Goal: Task Accomplishment & Management: Manage account settings

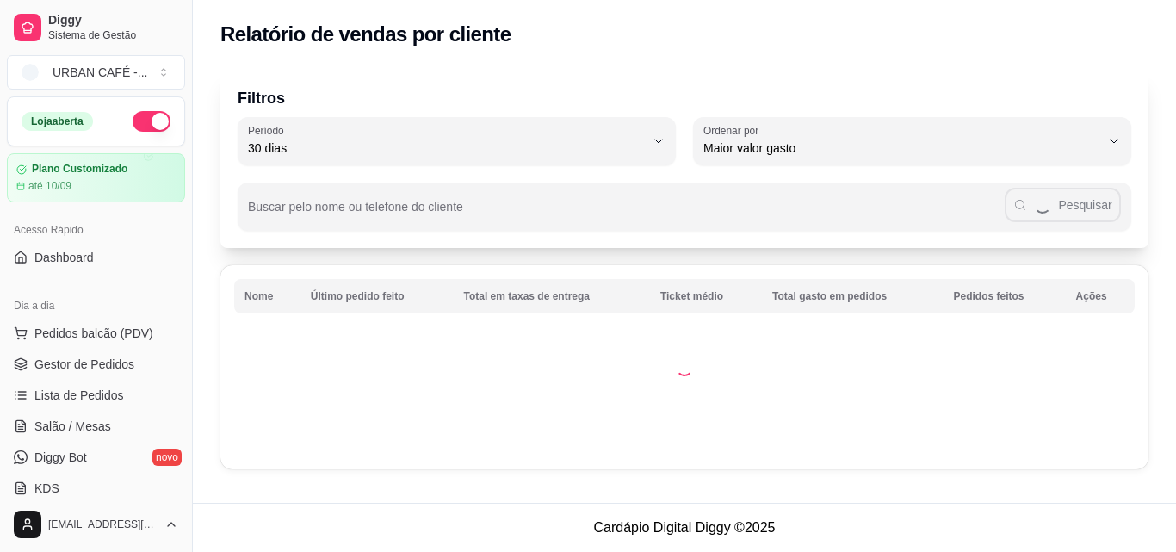
select select "30"
select select "HIGHEST_TOTAL_SPENT_WITH_ORDERS"
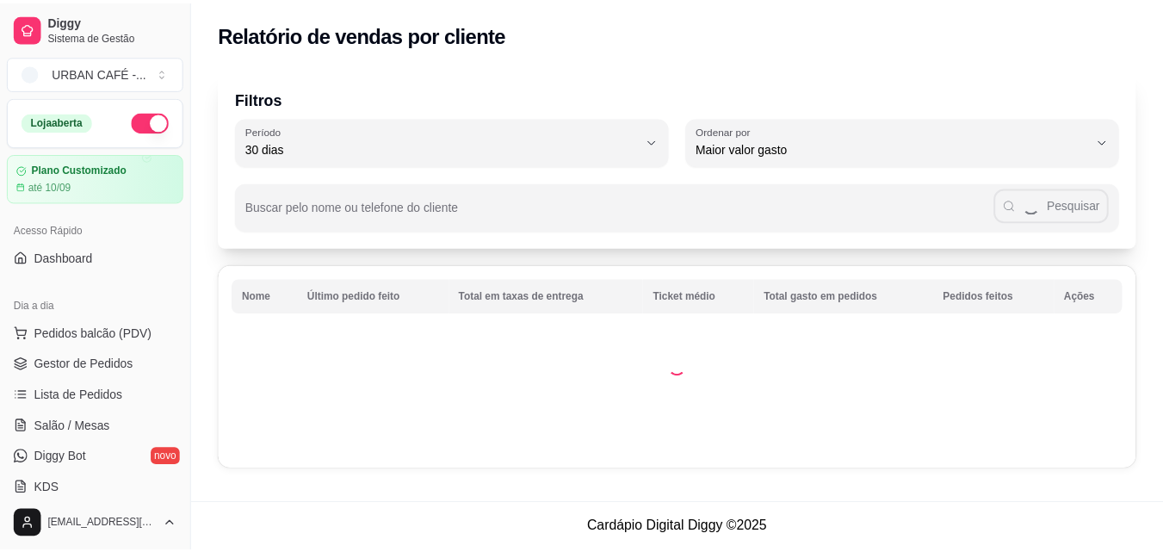
scroll to position [352, 0]
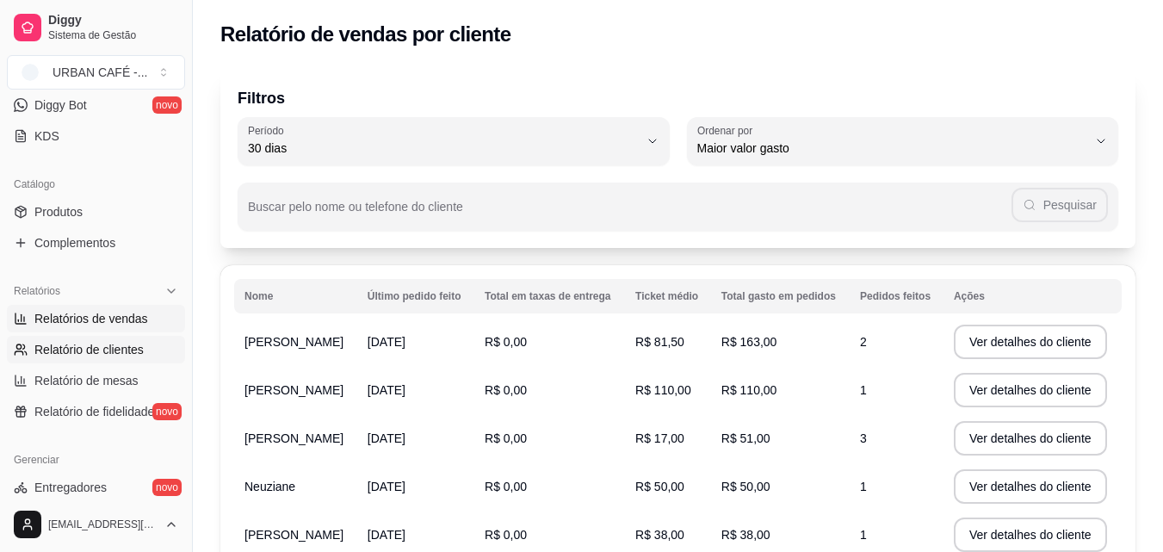
click at [114, 313] on span "Relatórios de vendas" at bounding box center [91, 318] width 114 height 17
select select "ALL"
select select "0"
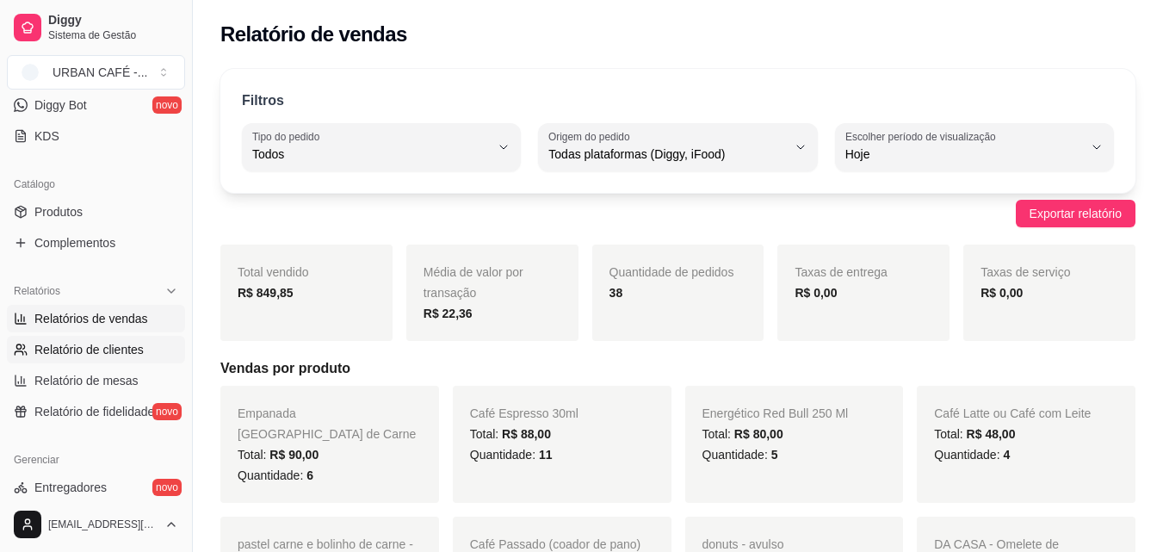
click at [92, 353] on span "Relatório de clientes" at bounding box center [88, 349] width 109 height 17
select select "30"
select select "HIGHEST_TOTAL_SPENT_WITH_ORDERS"
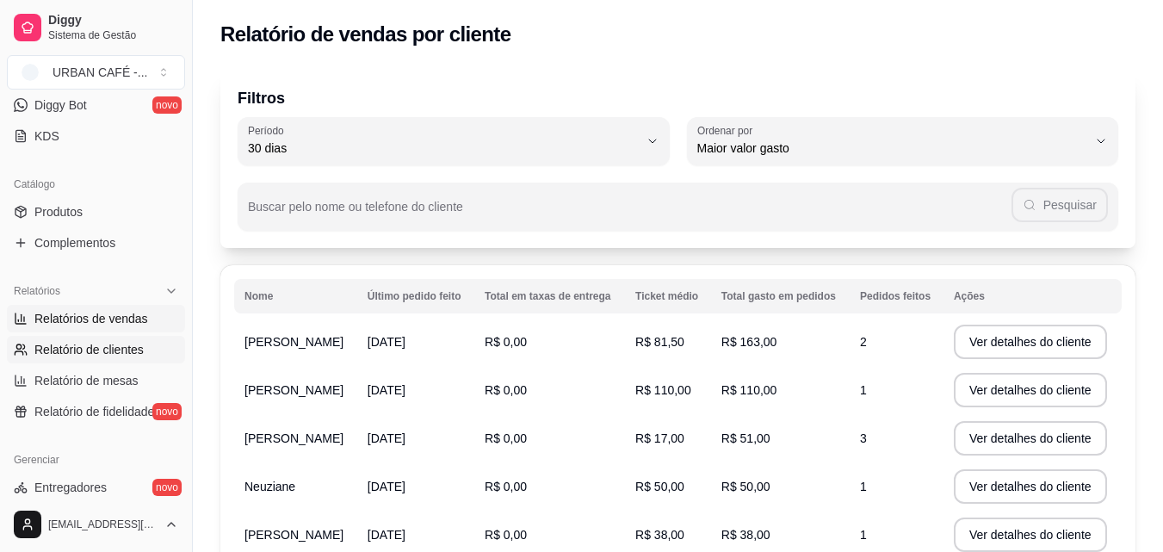
click at [122, 324] on span "Relatórios de vendas" at bounding box center [91, 318] width 114 height 17
select select "ALL"
select select "0"
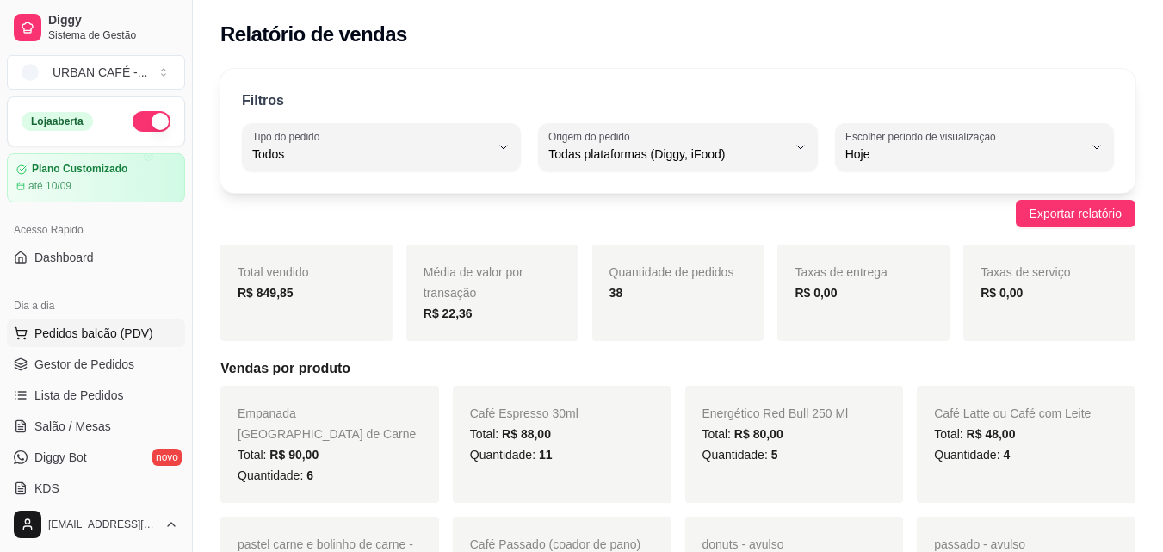
click at [121, 330] on span "Pedidos balcão (PDV)" at bounding box center [93, 333] width 119 height 17
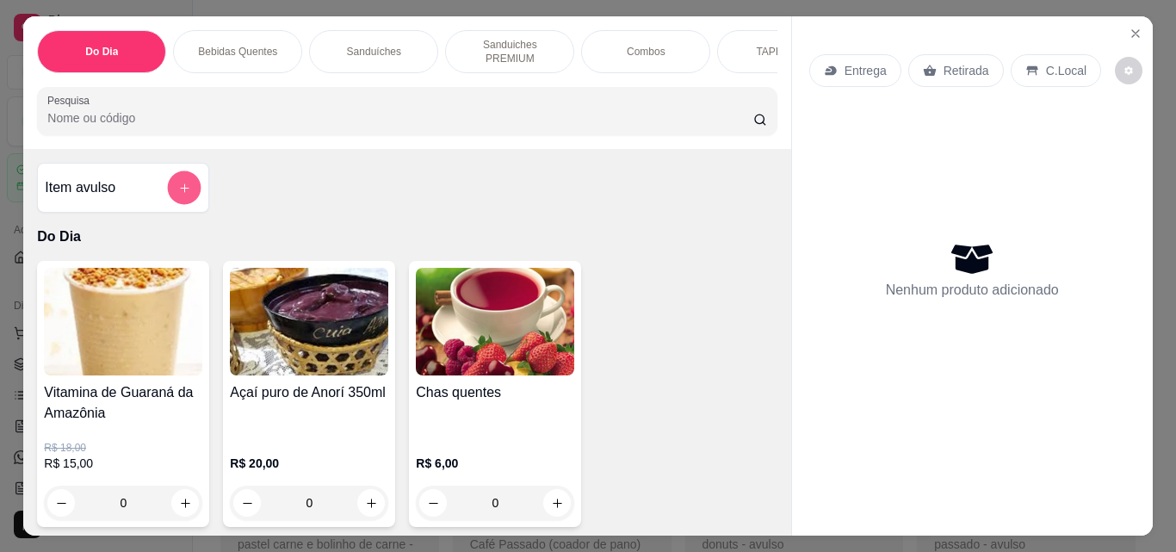
click at [183, 183] on icon "add-separate-item" at bounding box center [184, 188] width 13 height 13
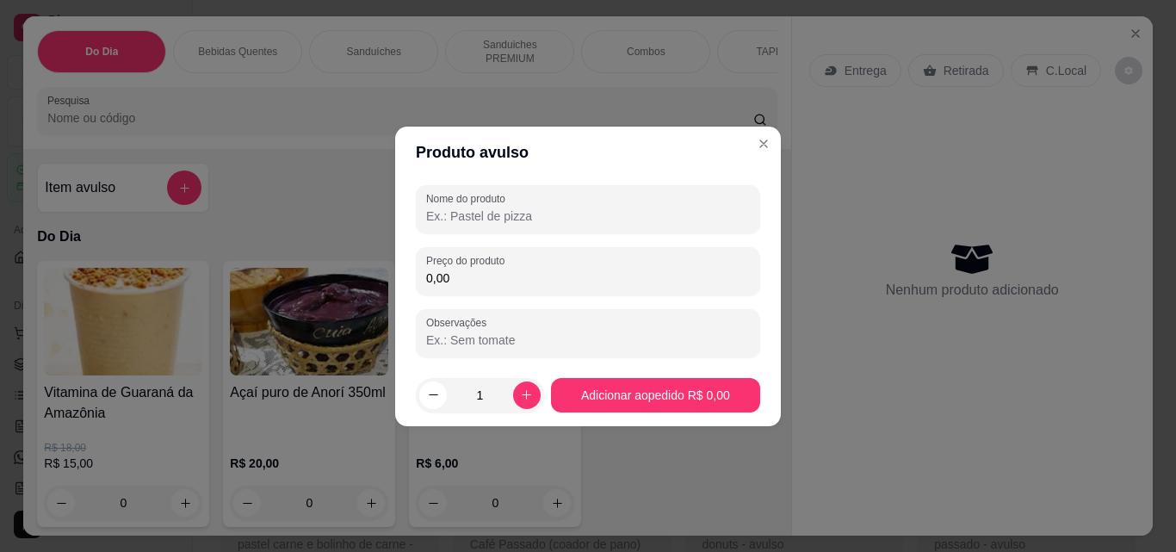
click at [505, 221] on input "Nome do produto" at bounding box center [588, 215] width 324 height 17
click at [504, 220] on input "Nome do produto" at bounding box center [588, 215] width 324 height 17
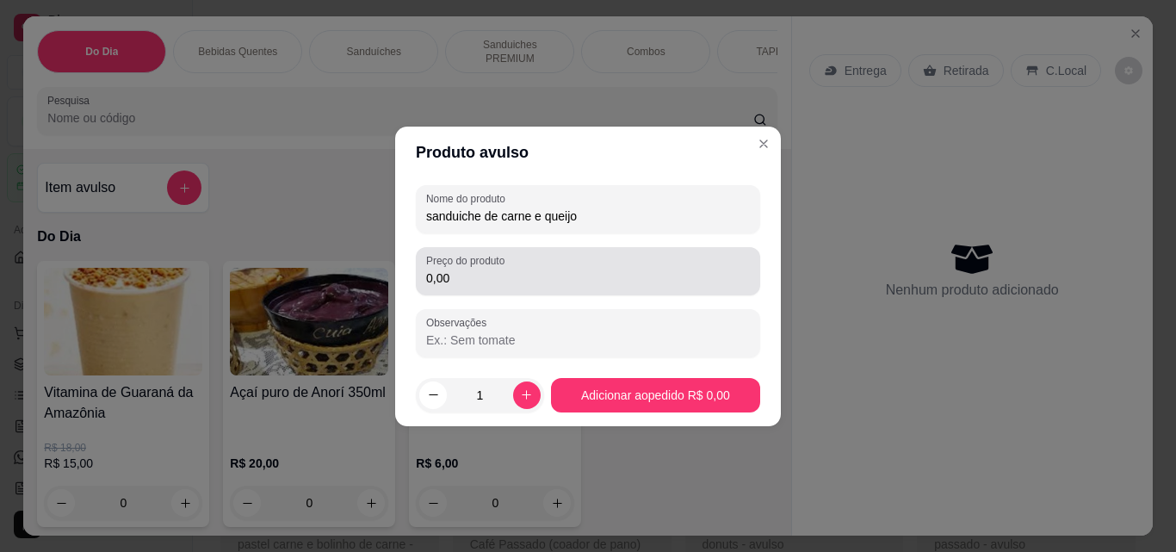
type input "sanduiche de carne e queijo"
click at [508, 263] on label "Preço do produto" at bounding box center [468, 260] width 84 height 15
click at [508, 269] on input "0,00" at bounding box center [588, 277] width 324 height 17
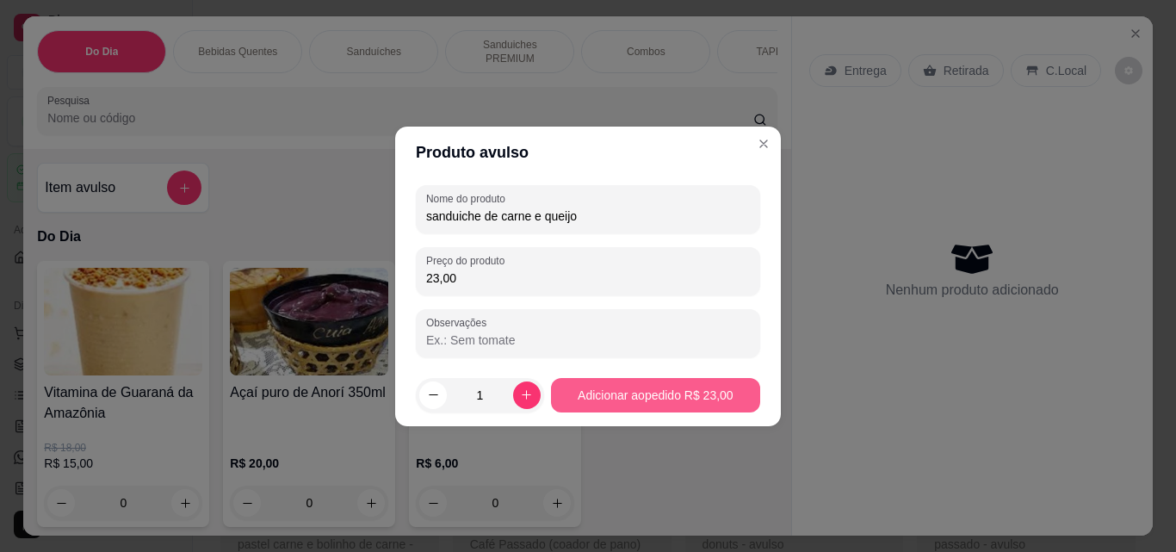
type input "23,00"
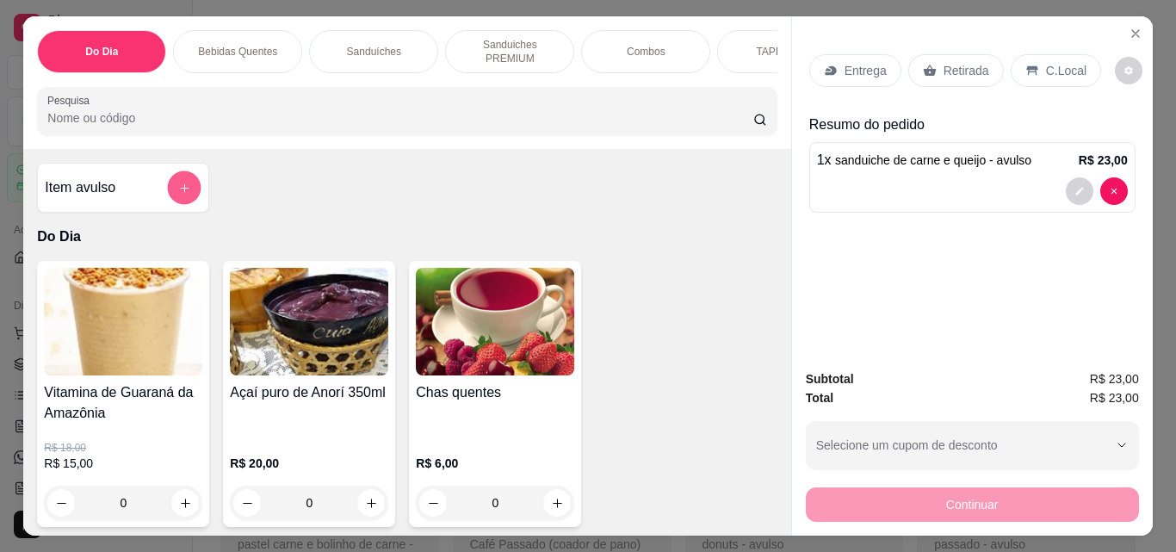
click at [178, 187] on icon "add-separate-item" at bounding box center [184, 188] width 13 height 13
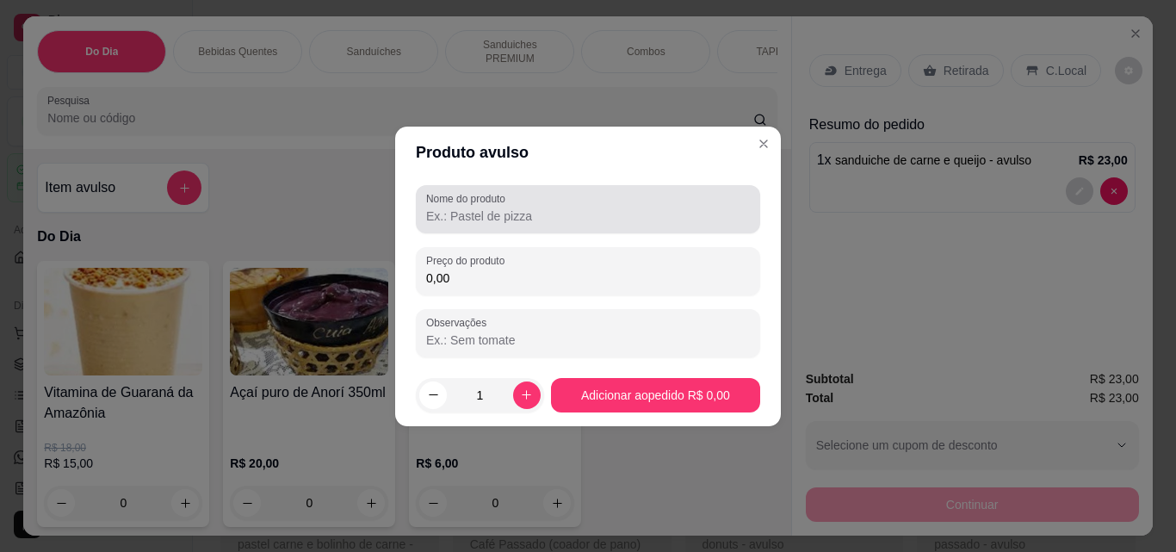
click at [493, 226] on div at bounding box center [588, 209] width 324 height 34
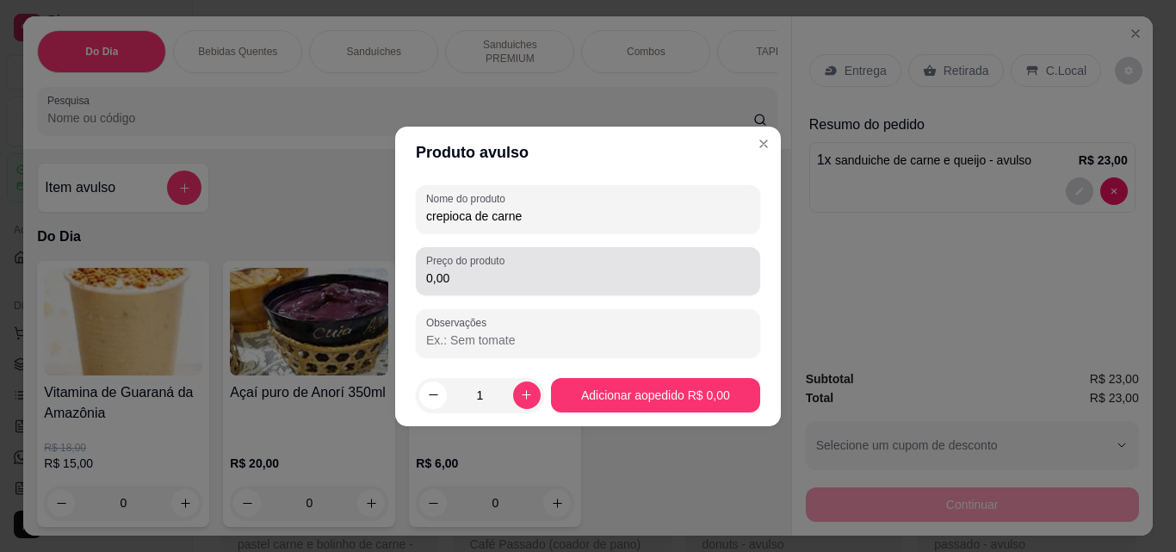
type input "crepioca de carne"
click at [487, 273] on input "0,00" at bounding box center [588, 277] width 324 height 17
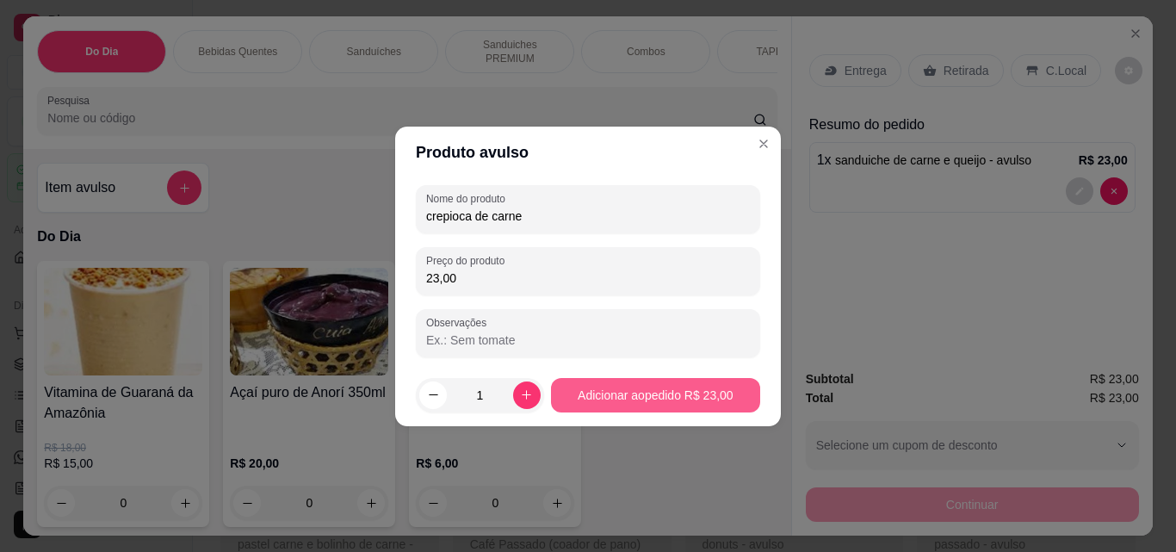
type input "23,00"
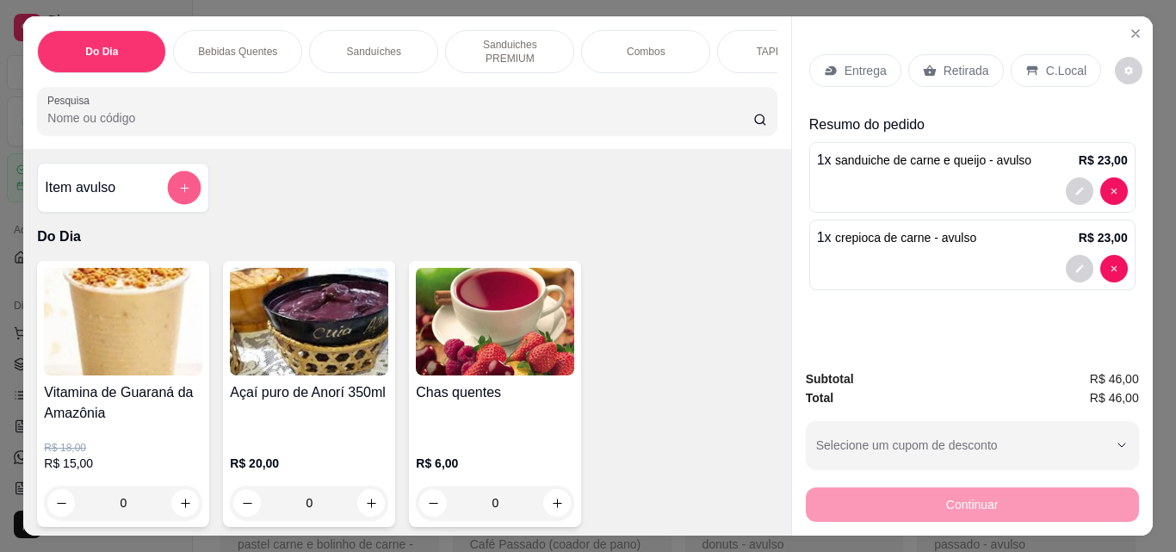
click at [186, 181] on button "add-separate-item" at bounding box center [185, 188] width 34 height 34
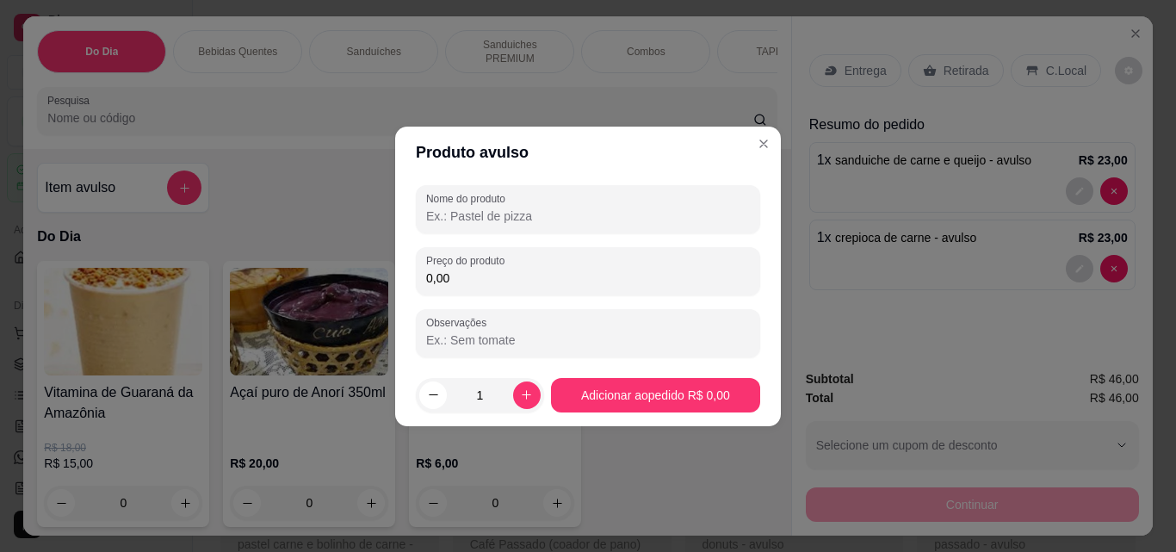
click at [492, 218] on input "Nome do produto" at bounding box center [588, 215] width 324 height 17
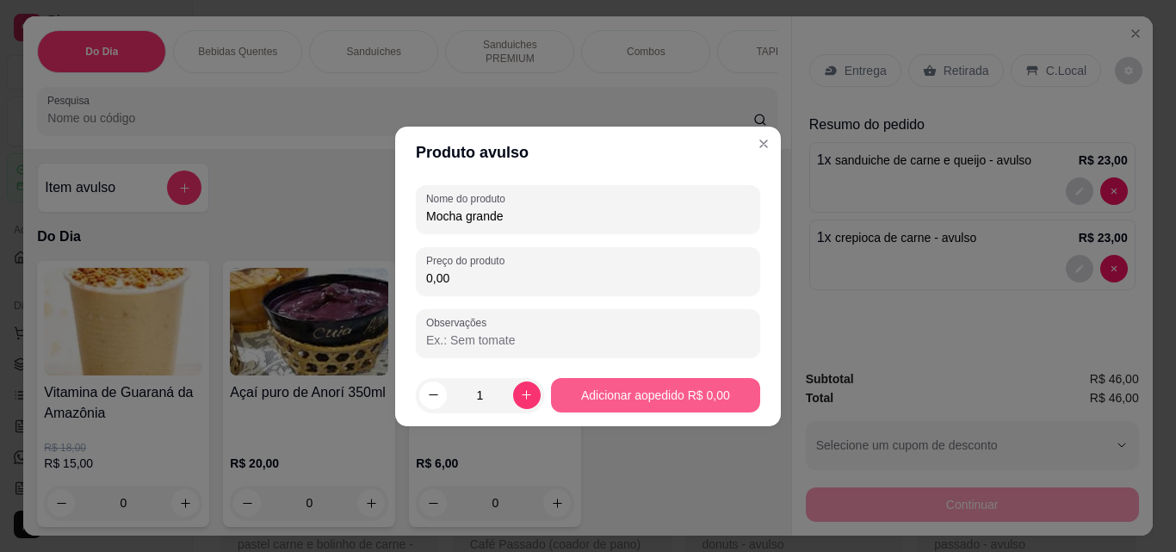
type input "Mocha grande"
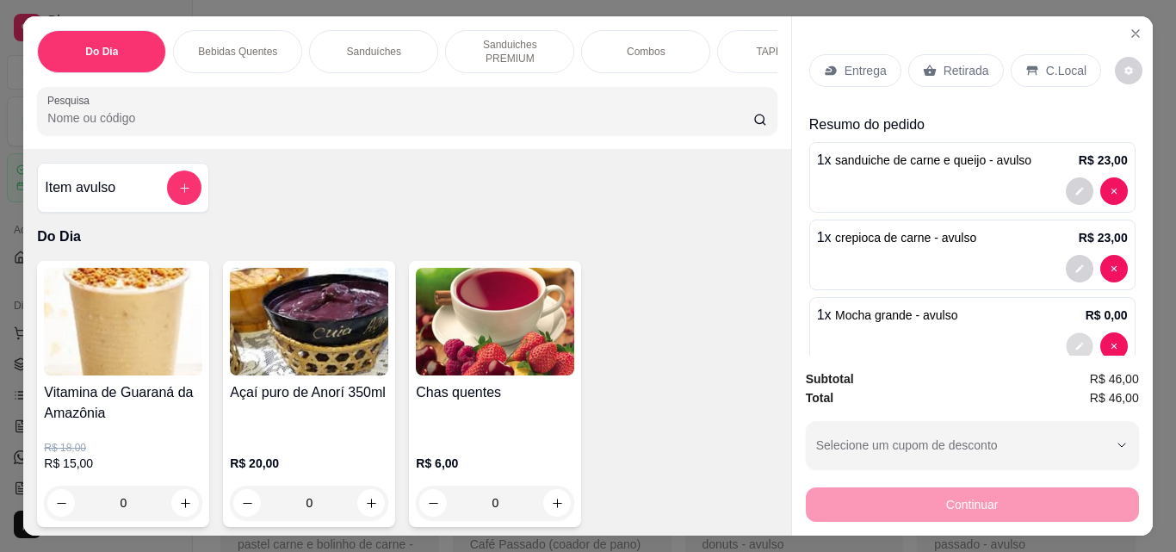
click at [1066, 335] on button "decrease-product-quantity" at bounding box center [1079, 346] width 27 height 27
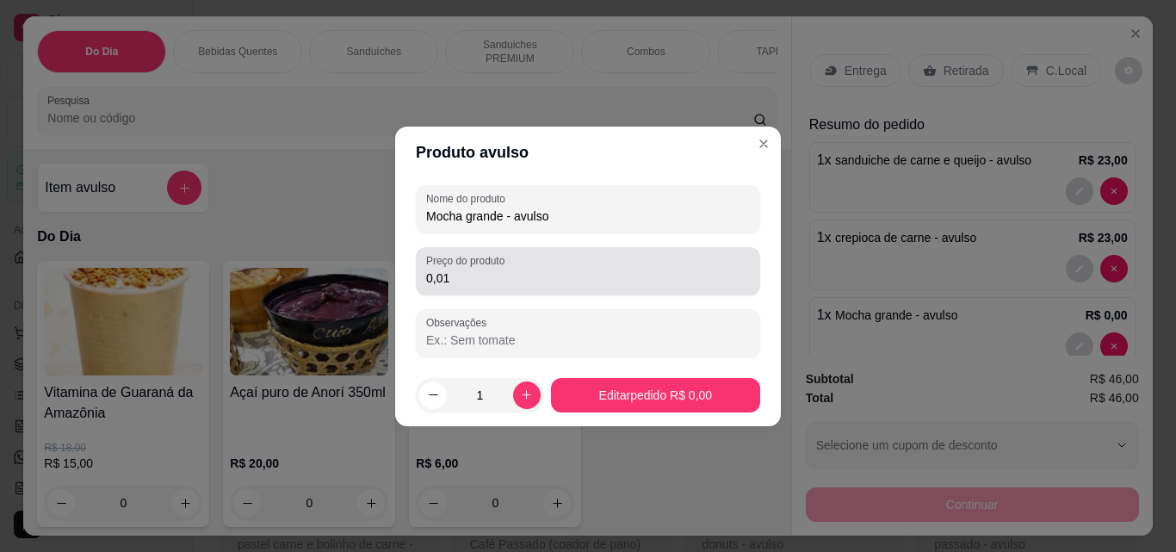
click at [697, 273] on input "0,01" at bounding box center [588, 277] width 324 height 17
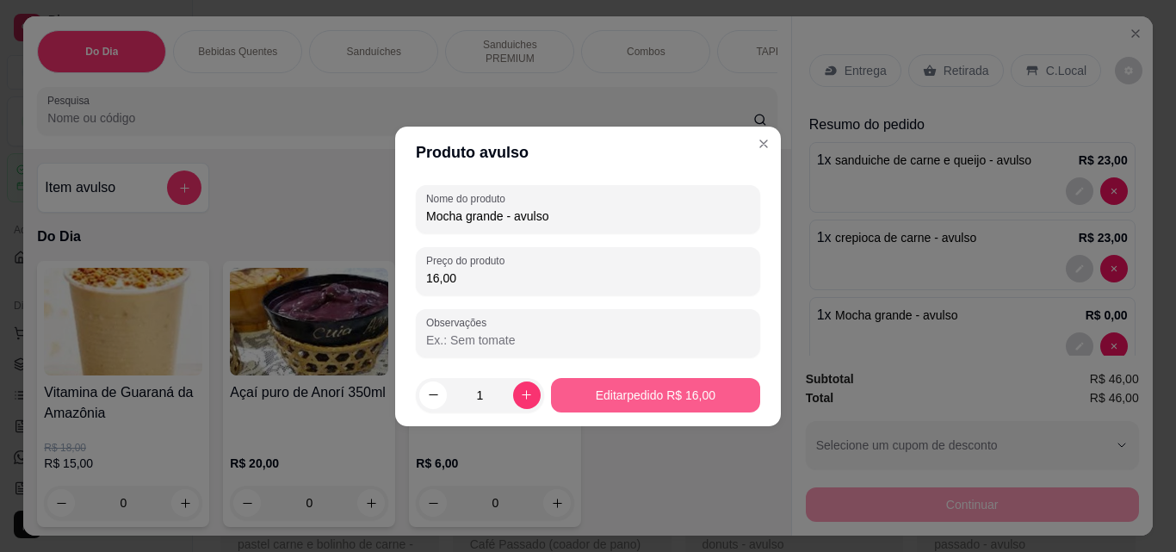
type input "16,00"
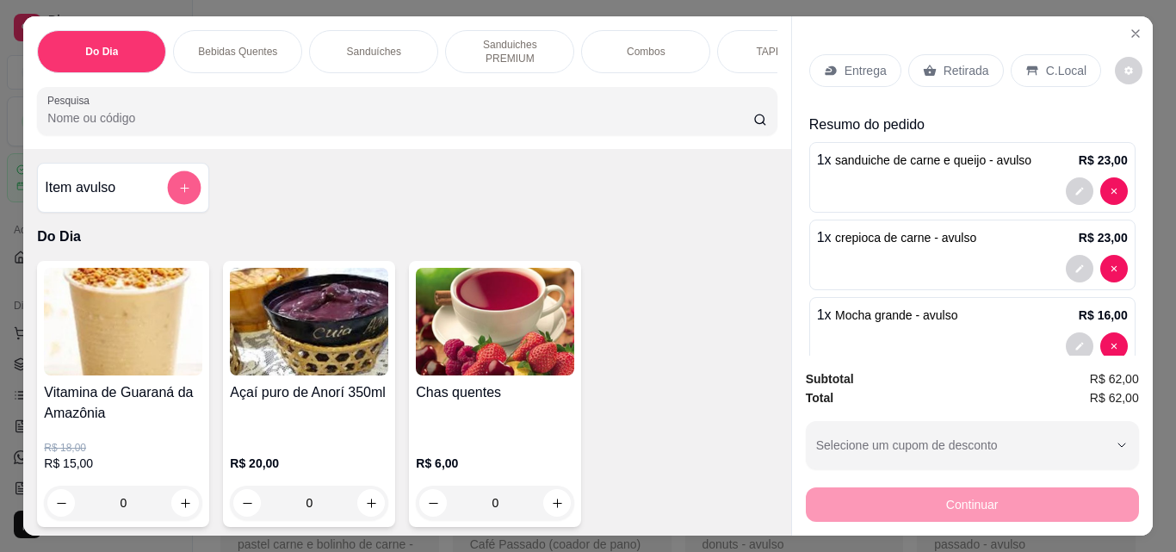
click at [175, 171] on button "add-separate-item" at bounding box center [185, 188] width 34 height 34
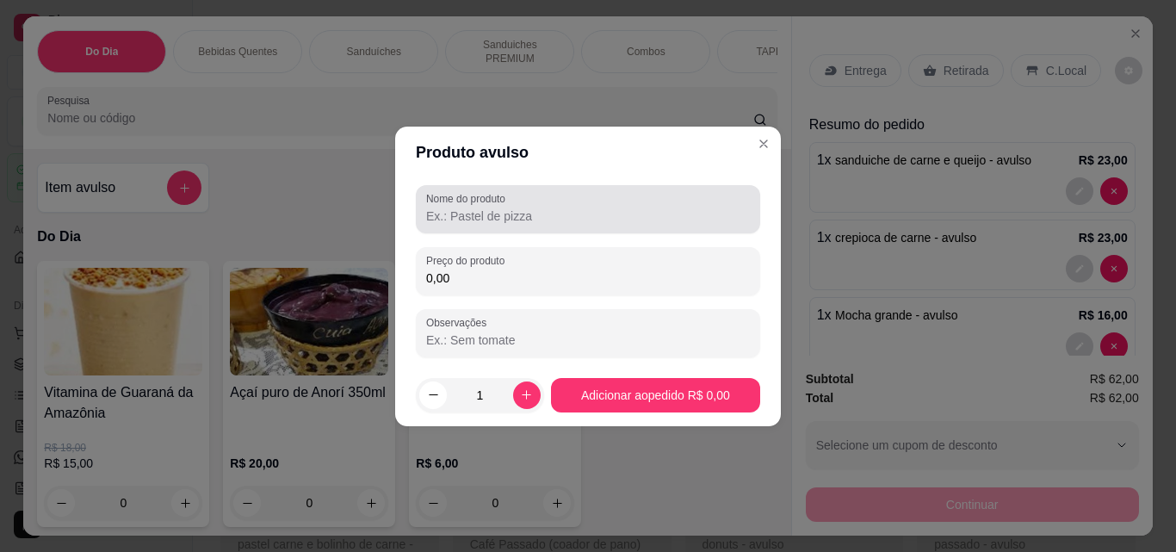
click at [462, 220] on input "Nome do produto" at bounding box center [588, 215] width 324 height 17
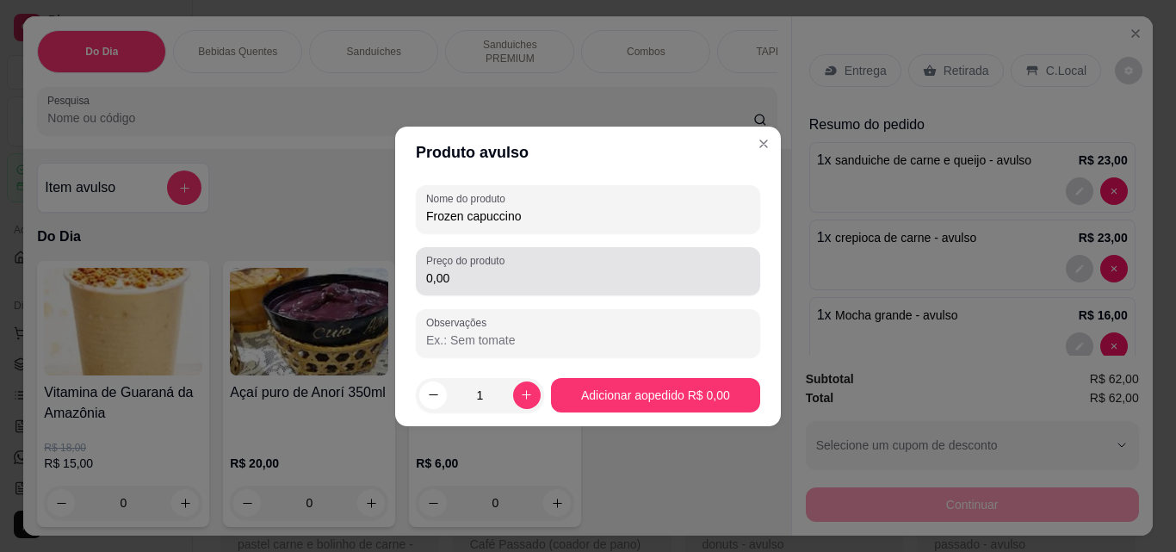
type input "Frozen capuccino"
click at [654, 258] on div "0,00" at bounding box center [588, 271] width 324 height 34
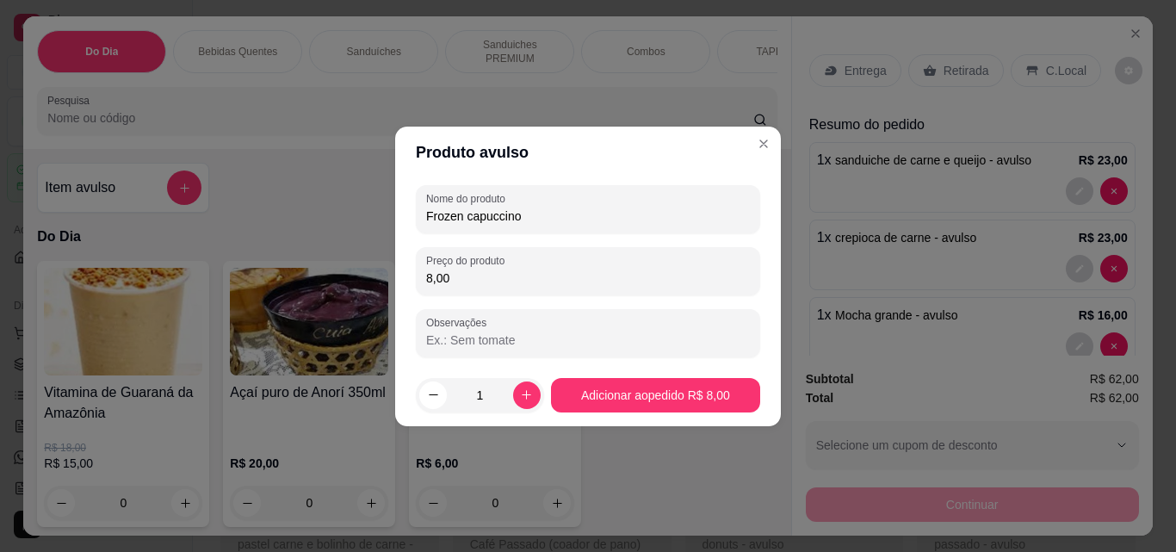
click at [424, 280] on div "Preço do produto 8,00" at bounding box center [588, 271] width 344 height 48
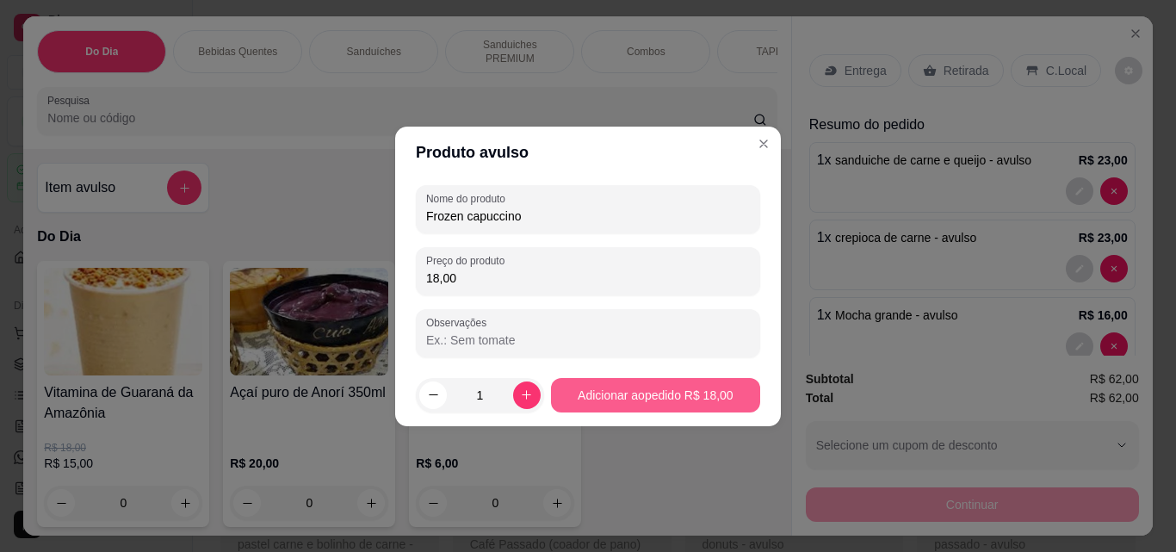
type input "18,00"
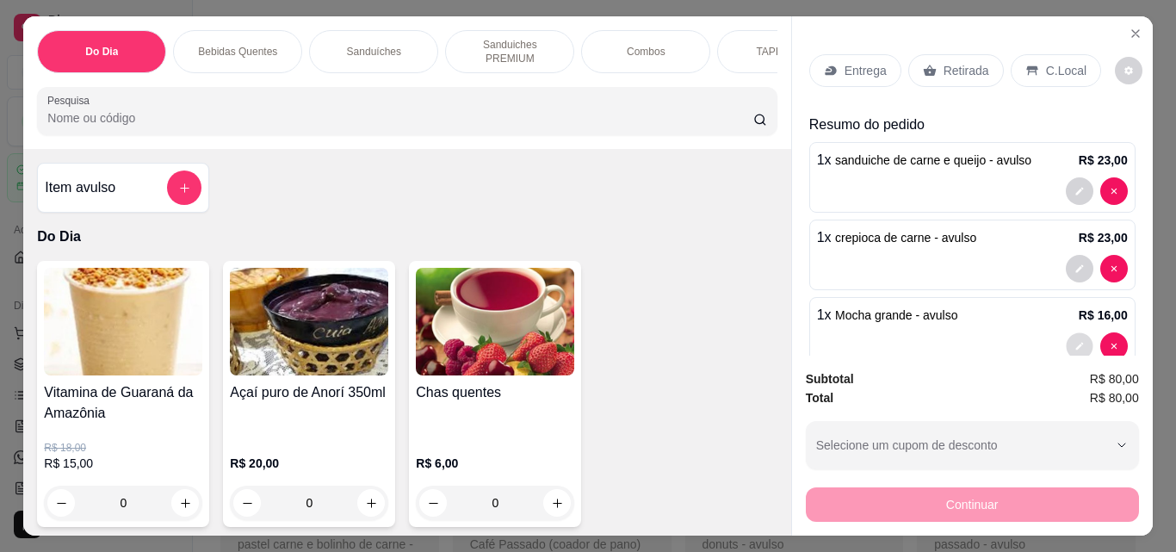
click at [1066, 333] on button "decrease-product-quantity" at bounding box center [1079, 346] width 27 height 27
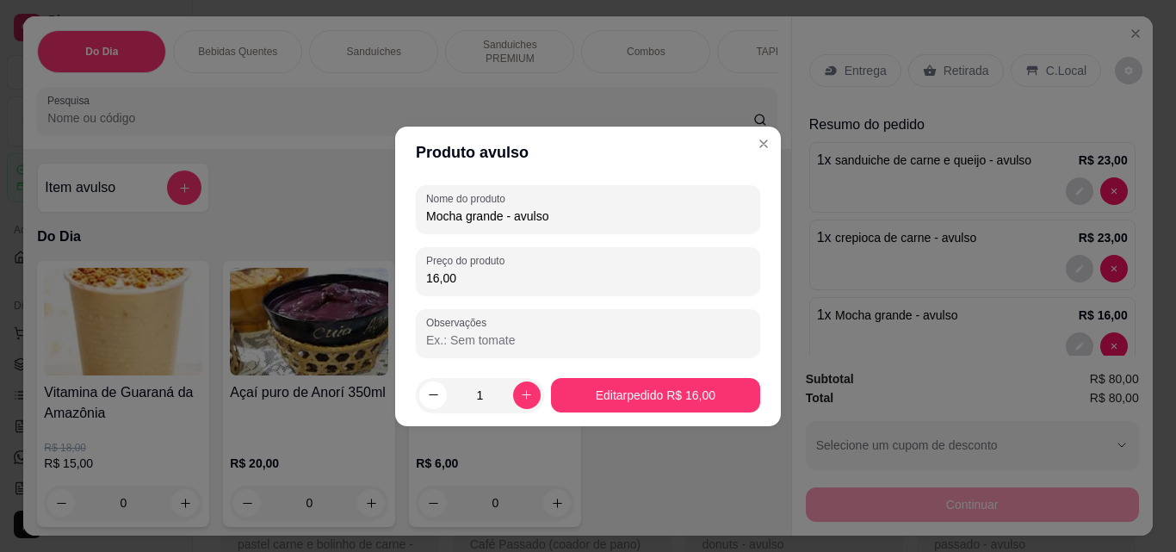
click at [565, 278] on input "16,00" at bounding box center [588, 277] width 324 height 17
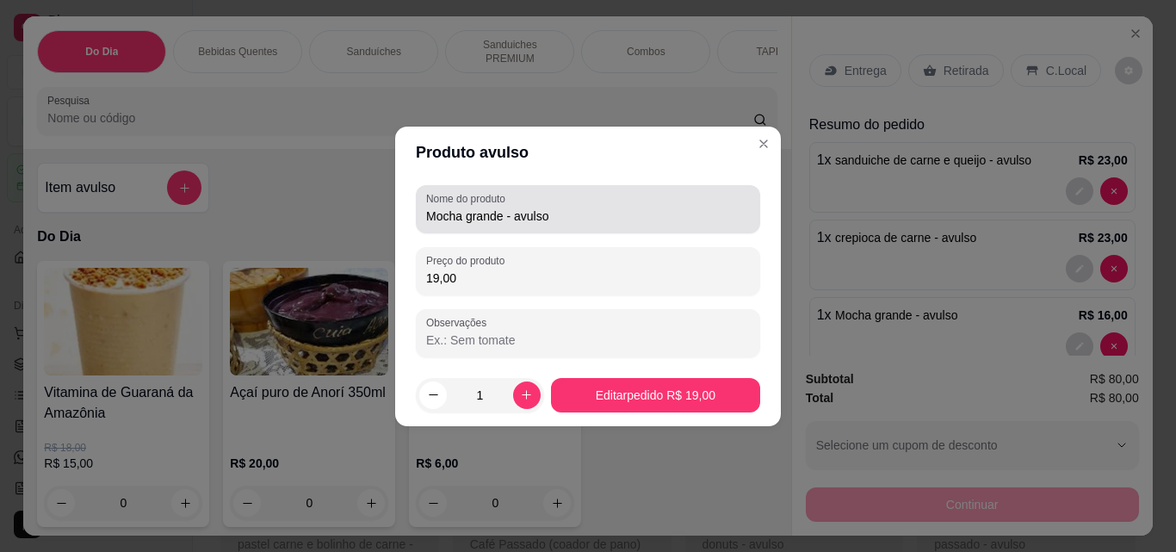
type input "19,00"
click at [505, 213] on input "Mocha grande - avulso" at bounding box center [588, 215] width 324 height 17
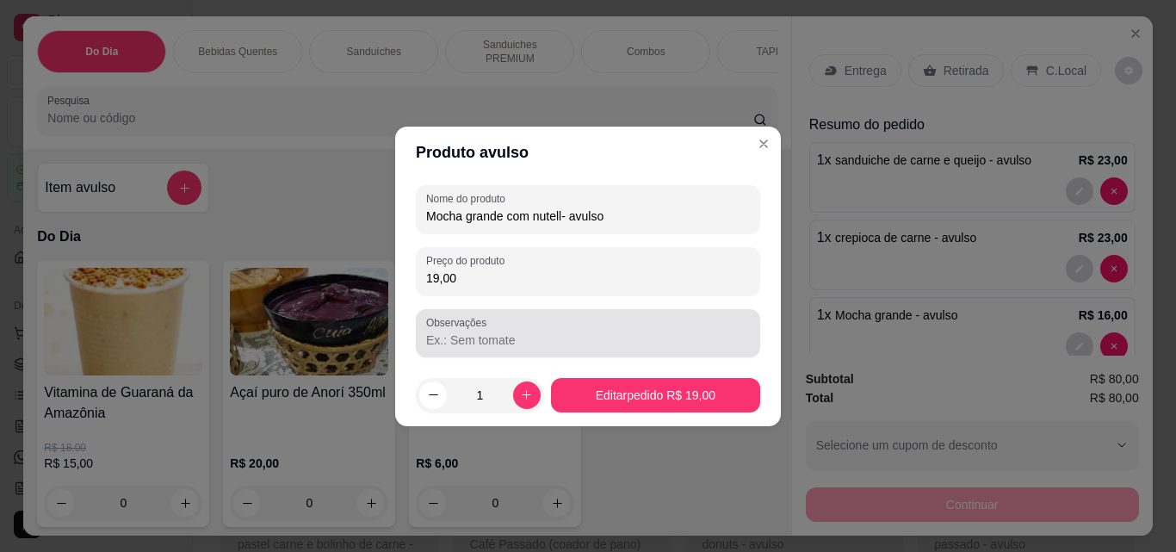
type input "Mocha grande com nutella- avulso"
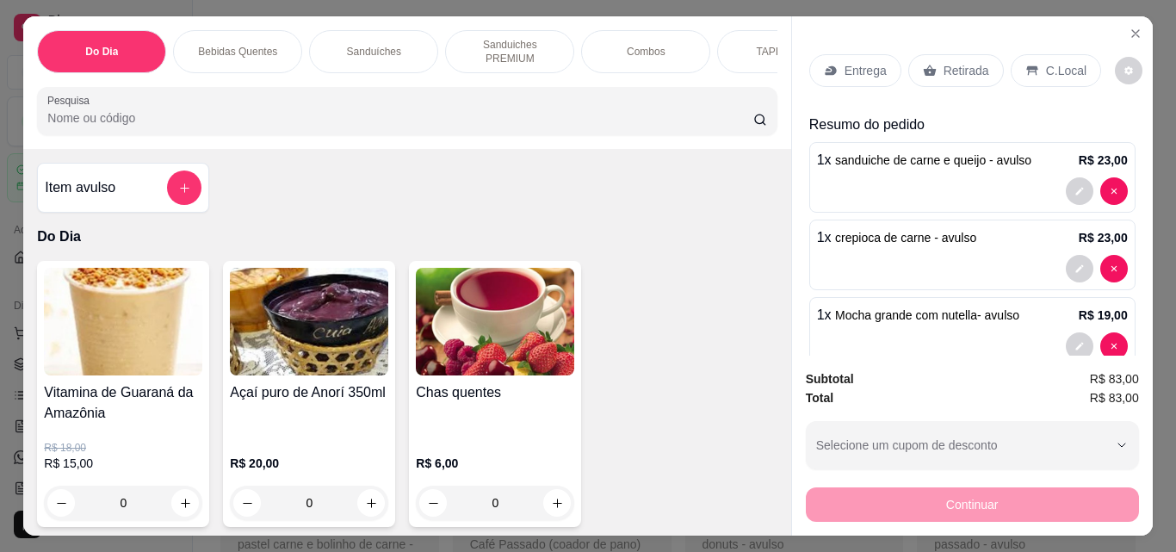
click at [943, 65] on p "Retirada" at bounding box center [966, 70] width 46 height 17
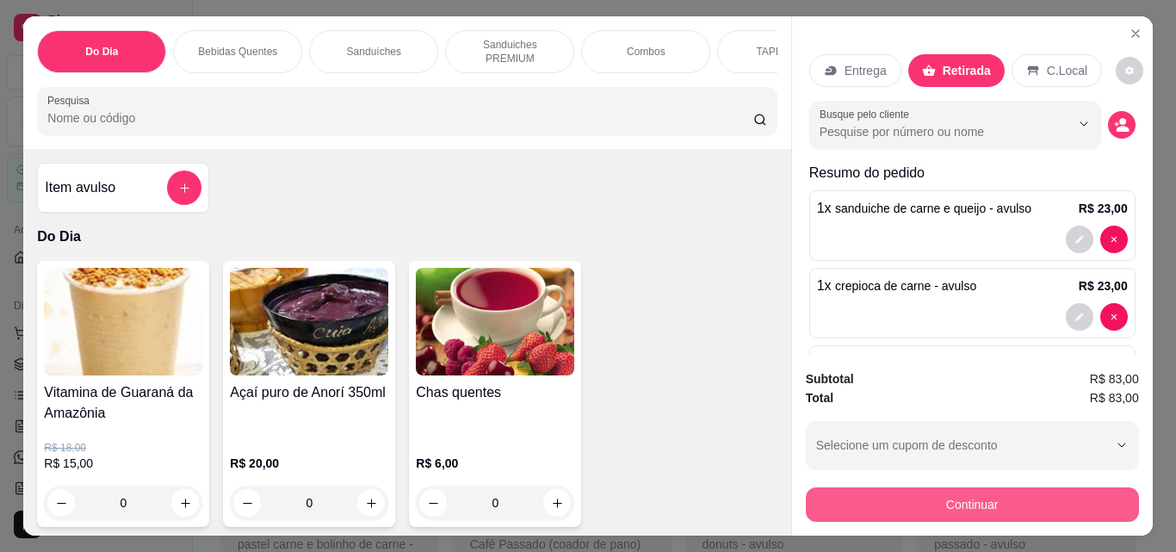
click at [953, 509] on button "Continuar" at bounding box center [972, 504] width 333 height 34
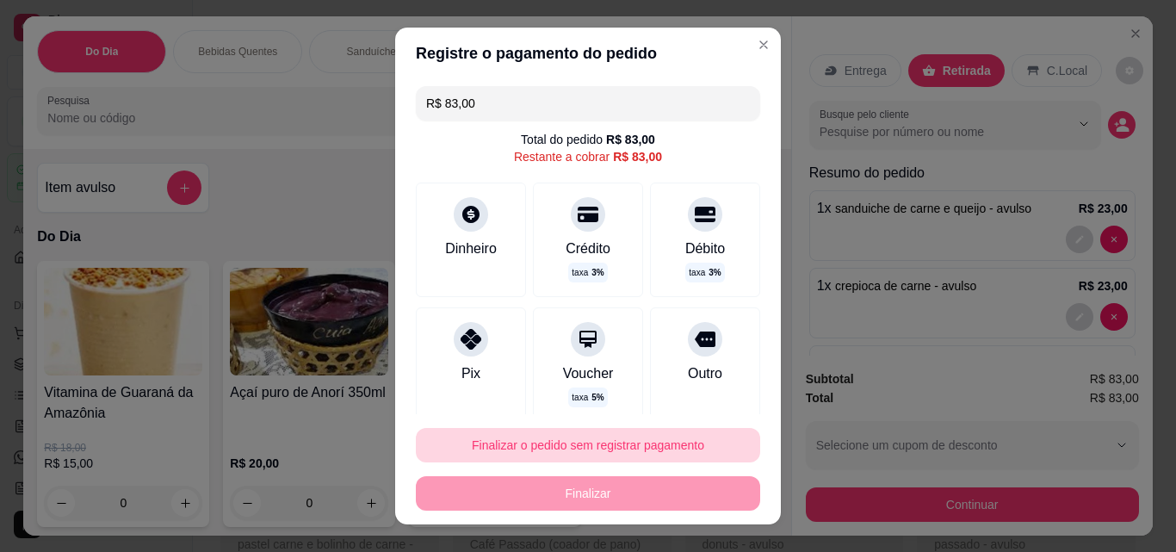
click at [616, 442] on button "Finalizar o pedido sem registrar pagamento" at bounding box center [588, 445] width 344 height 34
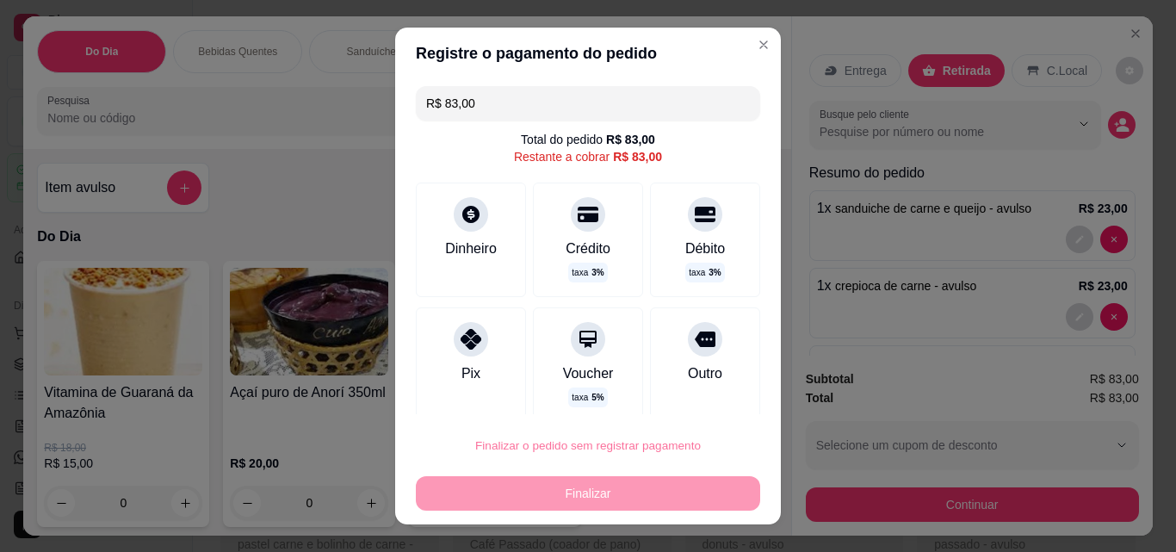
click at [698, 391] on button "Confirmar" at bounding box center [685, 396] width 61 height 26
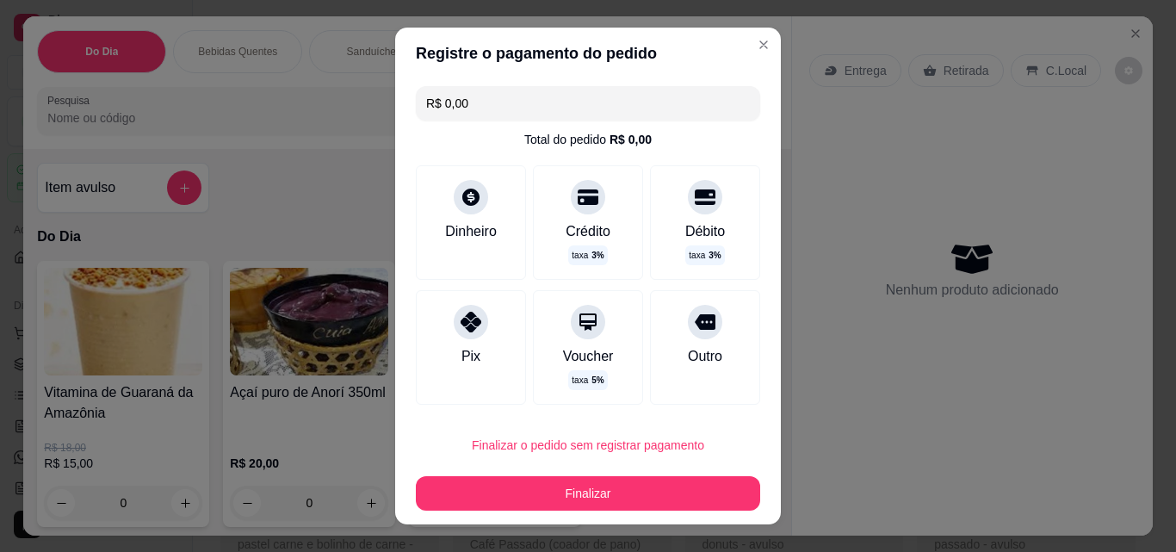
type input "R$ 0,00"
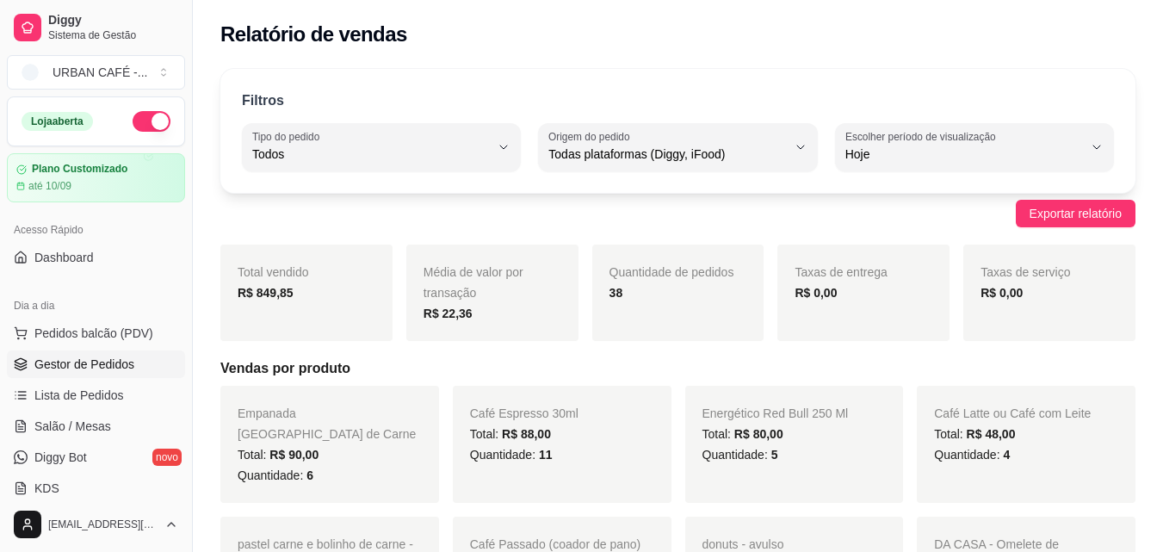
click at [100, 368] on span "Gestor de Pedidos" at bounding box center [84, 364] width 100 height 17
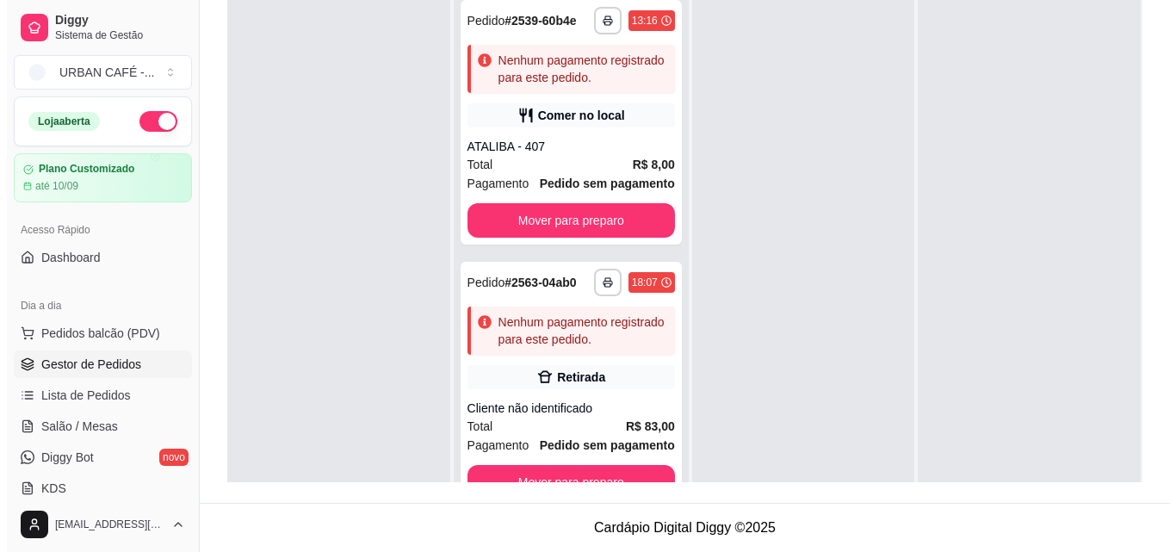
scroll to position [1024, 0]
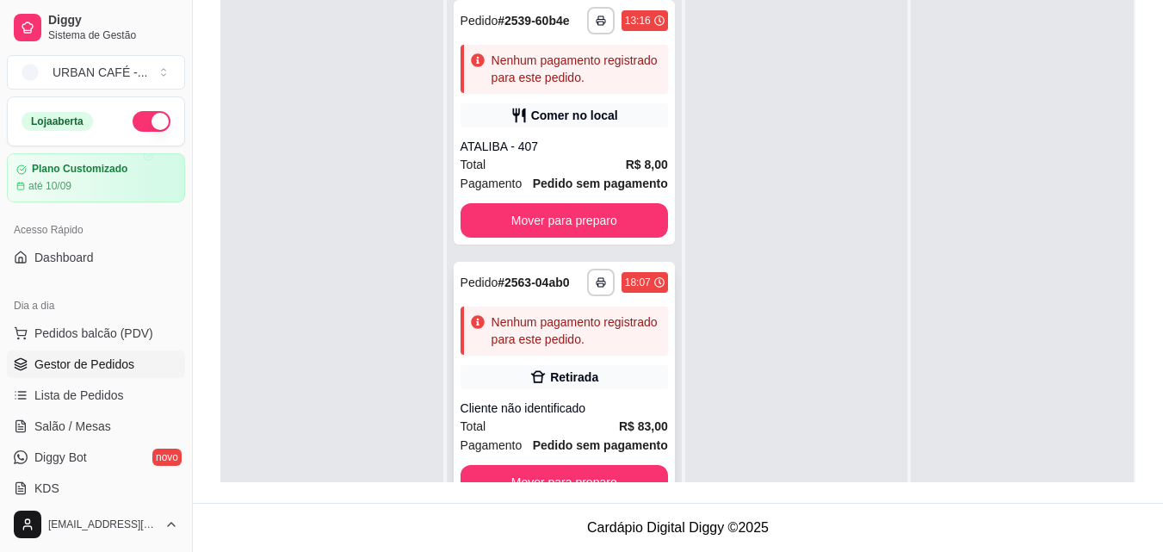
click at [523, 365] on div "Retirada" at bounding box center [564, 377] width 207 height 24
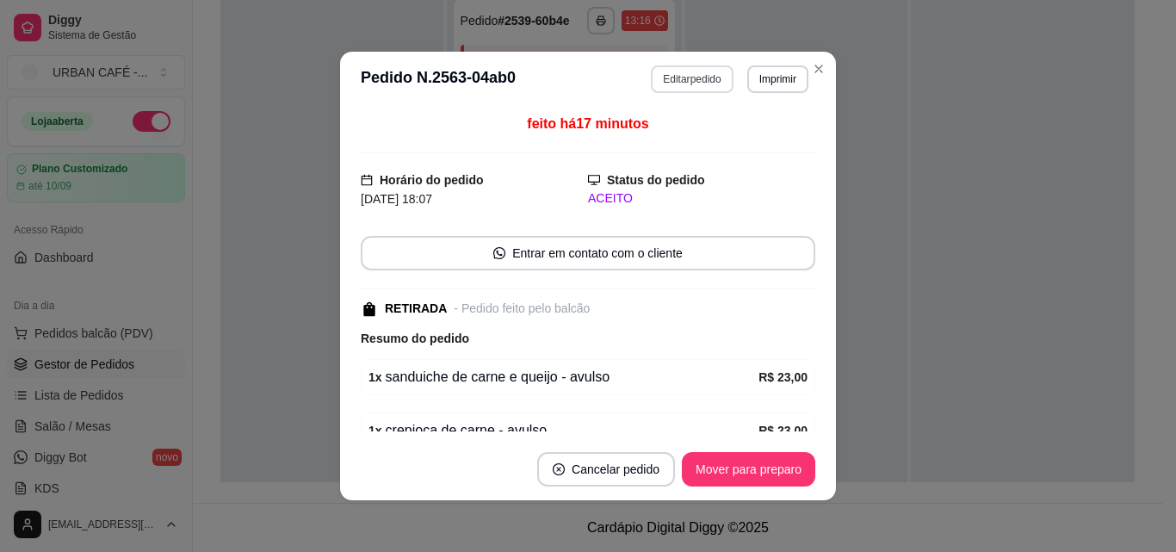
click at [720, 76] on button "Editar pedido" at bounding box center [692, 79] width 82 height 28
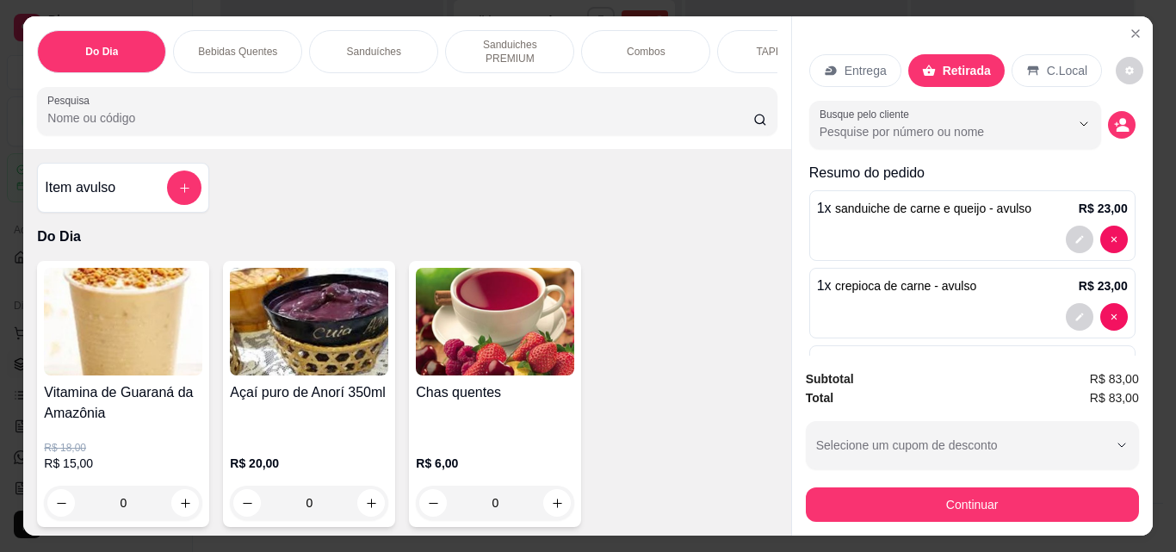
click at [1121, 80] on div "Entrega Retirada C.Local Busque pelo cliente Resumo do pedido 1 x sanduiche de …" at bounding box center [972, 185] width 361 height 339
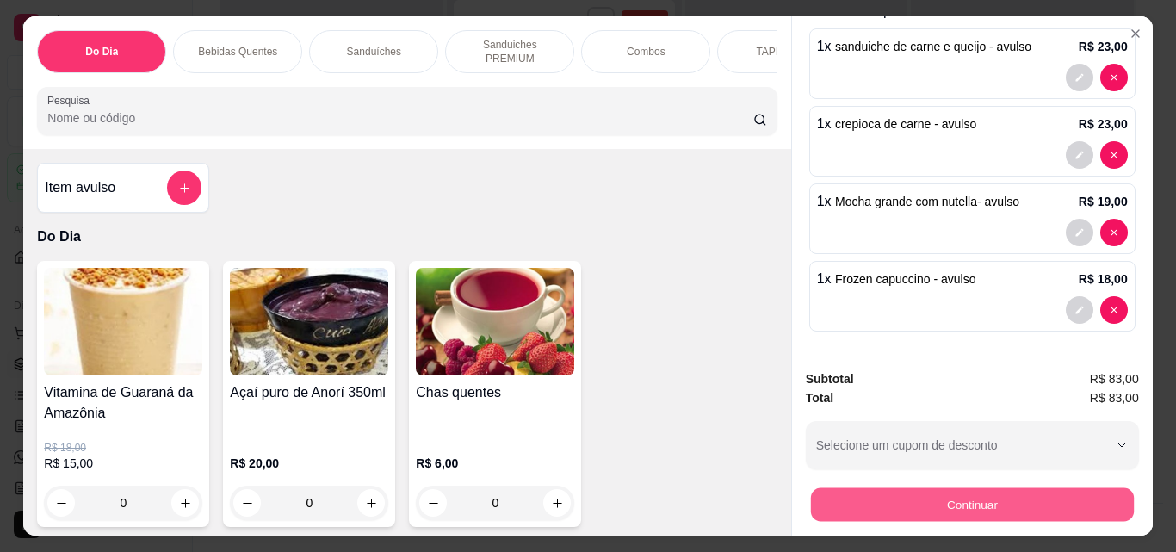
click at [1017, 508] on button "Continuar" at bounding box center [971, 504] width 323 height 34
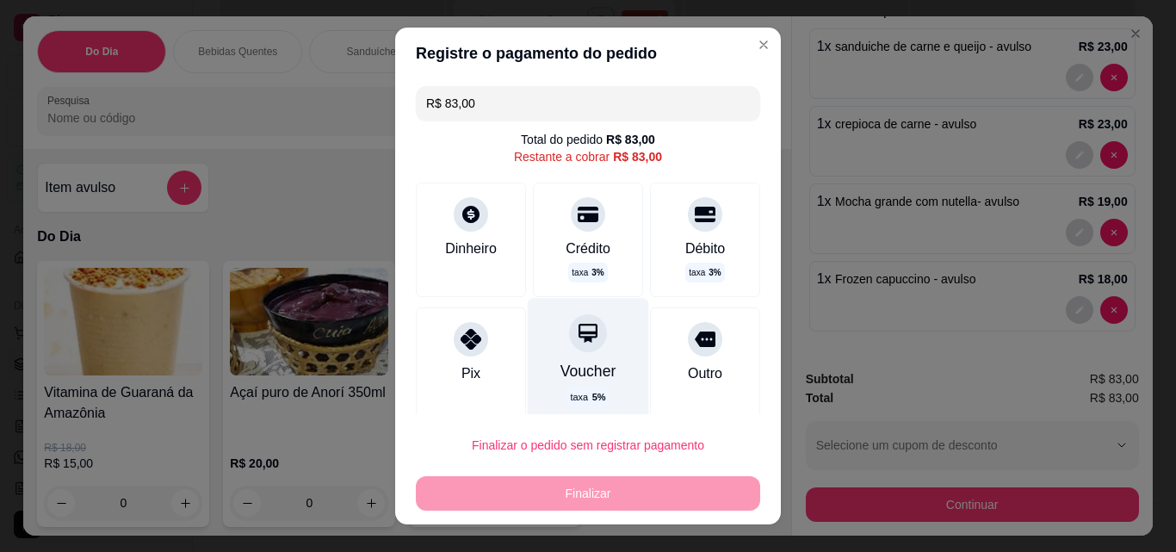
click at [578, 333] on icon at bounding box center [587, 333] width 19 height 19
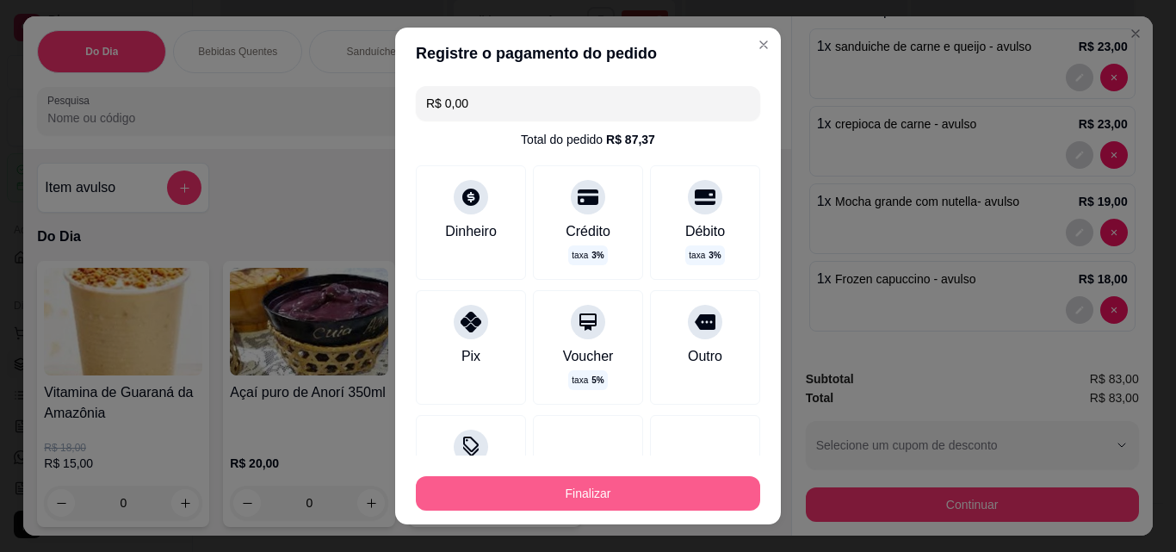
click at [554, 488] on button "Finalizar" at bounding box center [588, 493] width 344 height 34
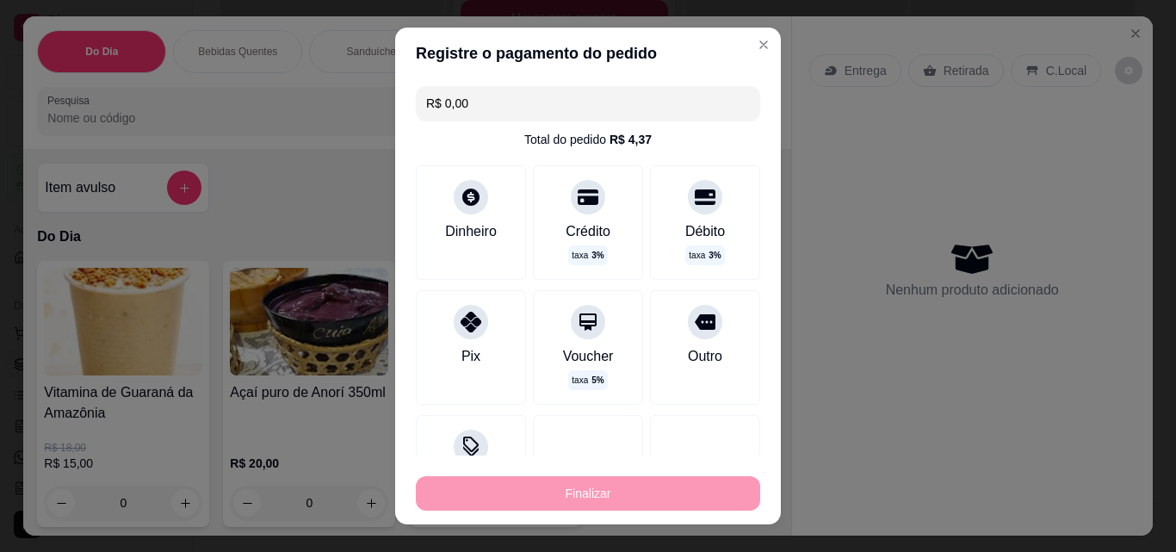
type input "-R$ 83,00"
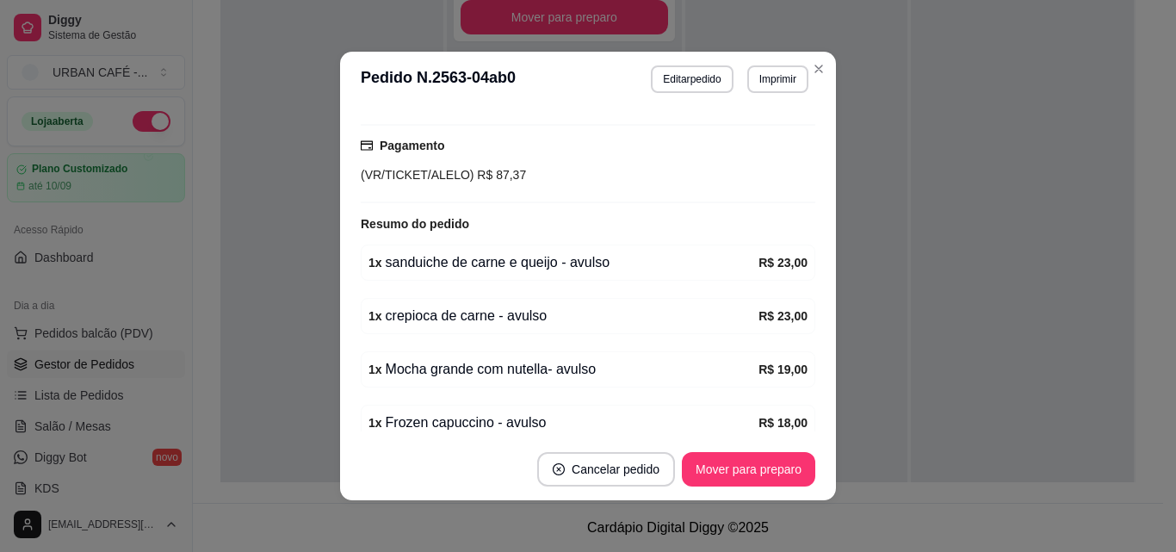
scroll to position [326, 0]
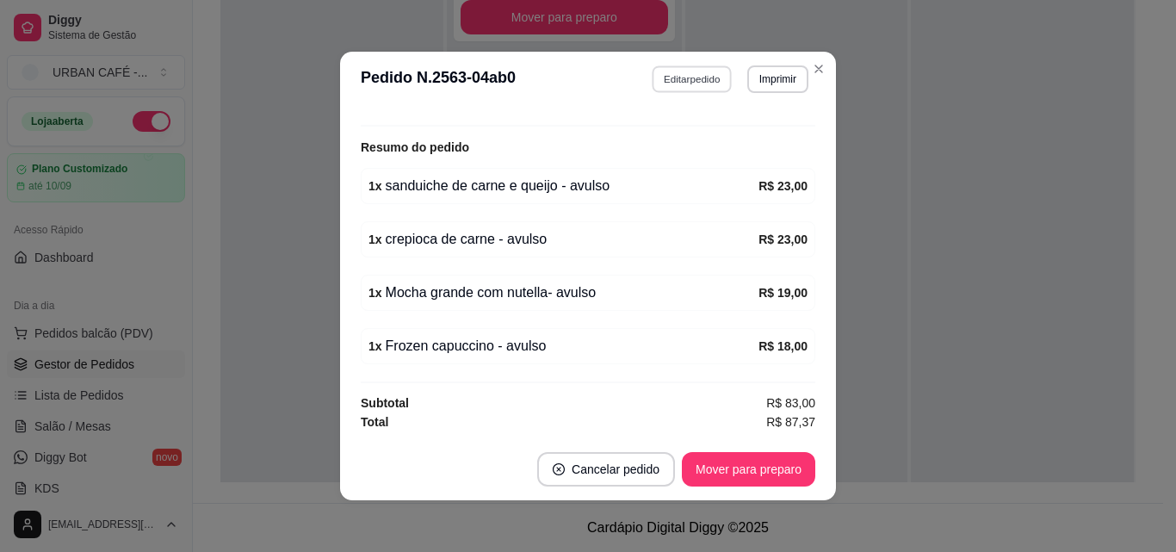
click at [668, 92] on button "Editar pedido" at bounding box center [692, 78] width 80 height 27
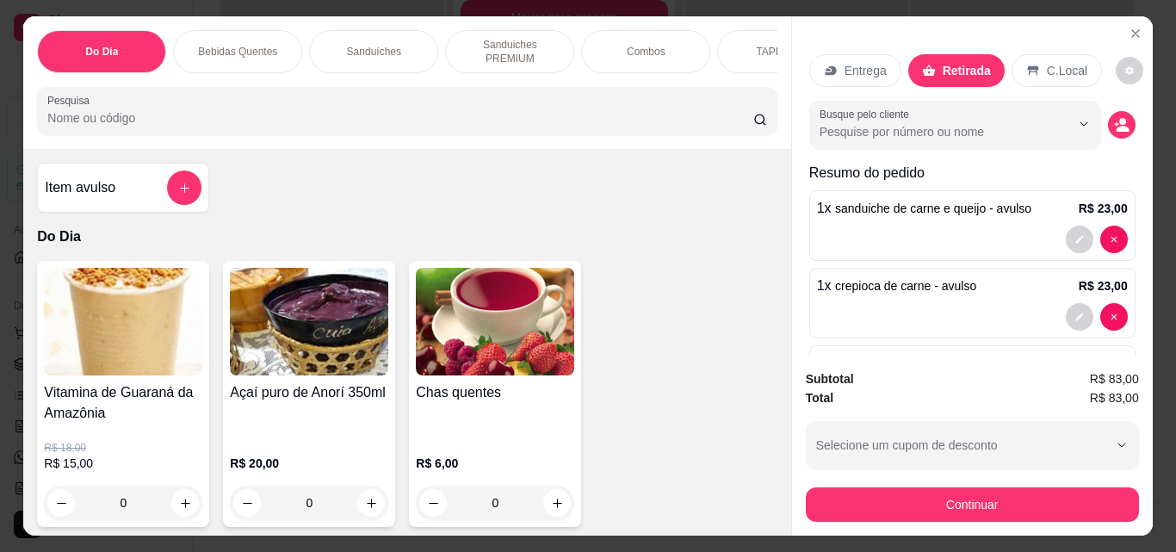
scroll to position [162, 0]
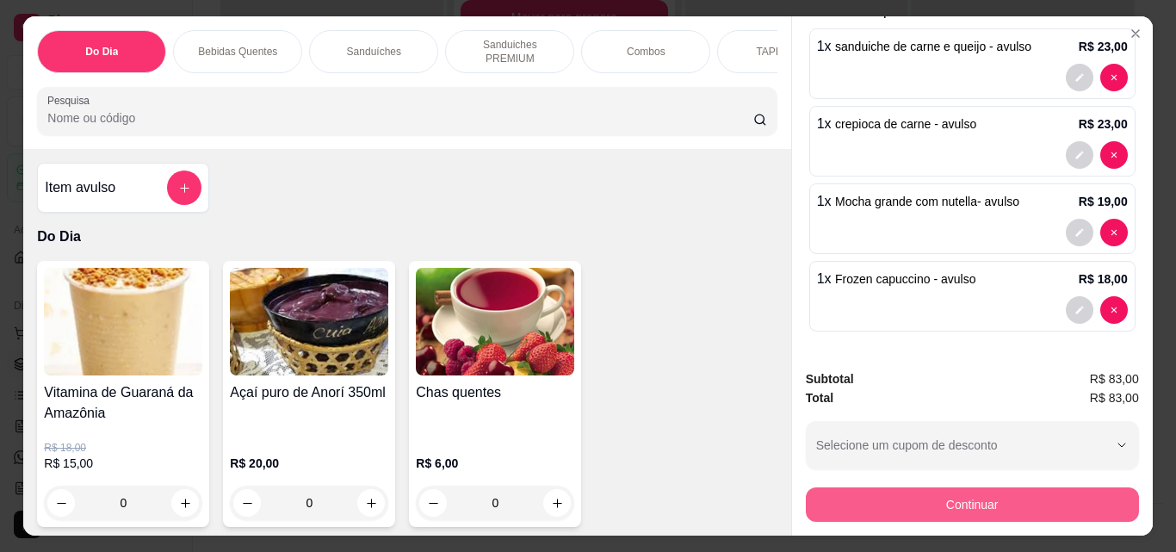
click at [1054, 506] on button "Continuar" at bounding box center [972, 504] width 333 height 34
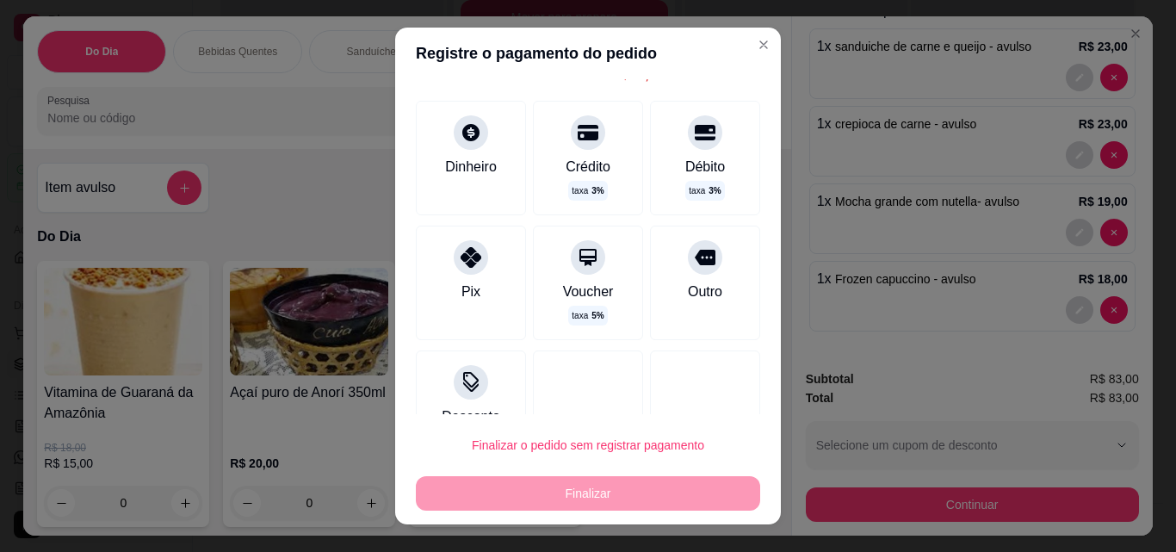
scroll to position [89, 0]
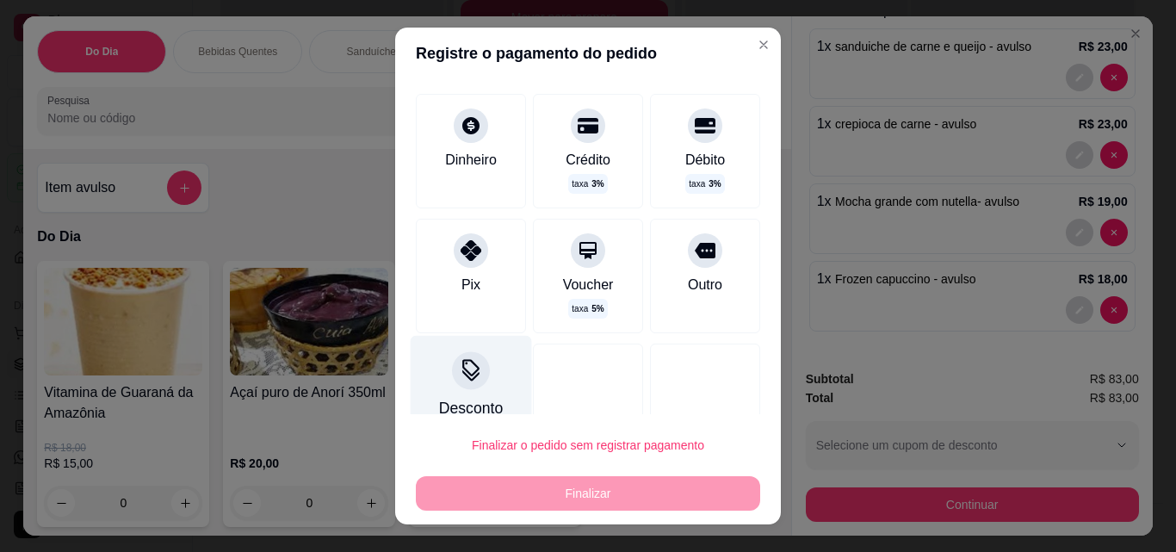
click at [470, 369] on icon at bounding box center [471, 370] width 22 height 22
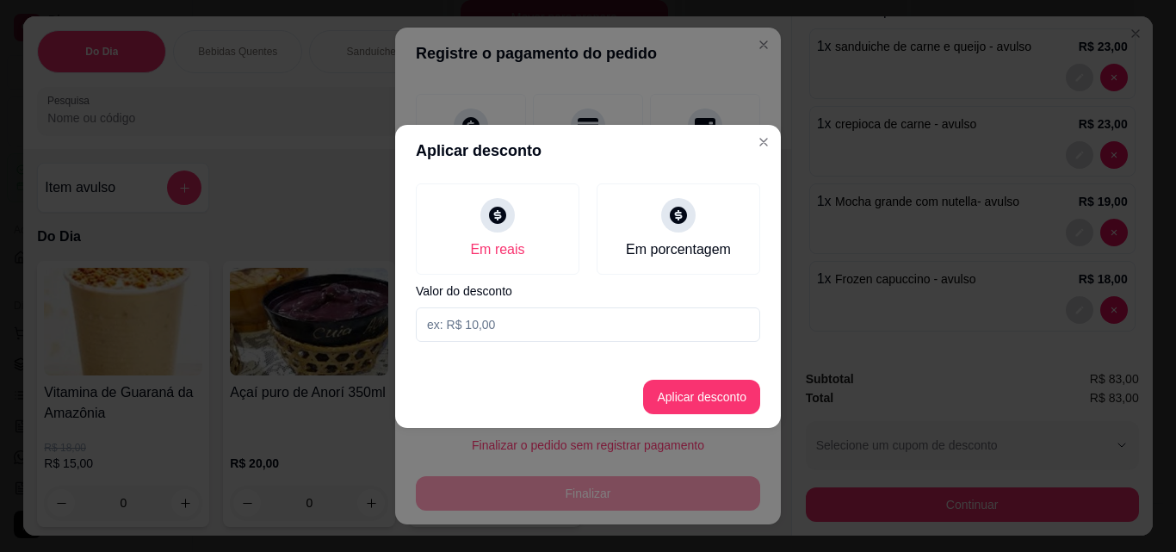
click at [510, 334] on input at bounding box center [588, 324] width 344 height 34
type input "4,37"
click at [681, 411] on button "Aplicar desconto" at bounding box center [702, 397] width 113 height 34
type input "R$ 78,63"
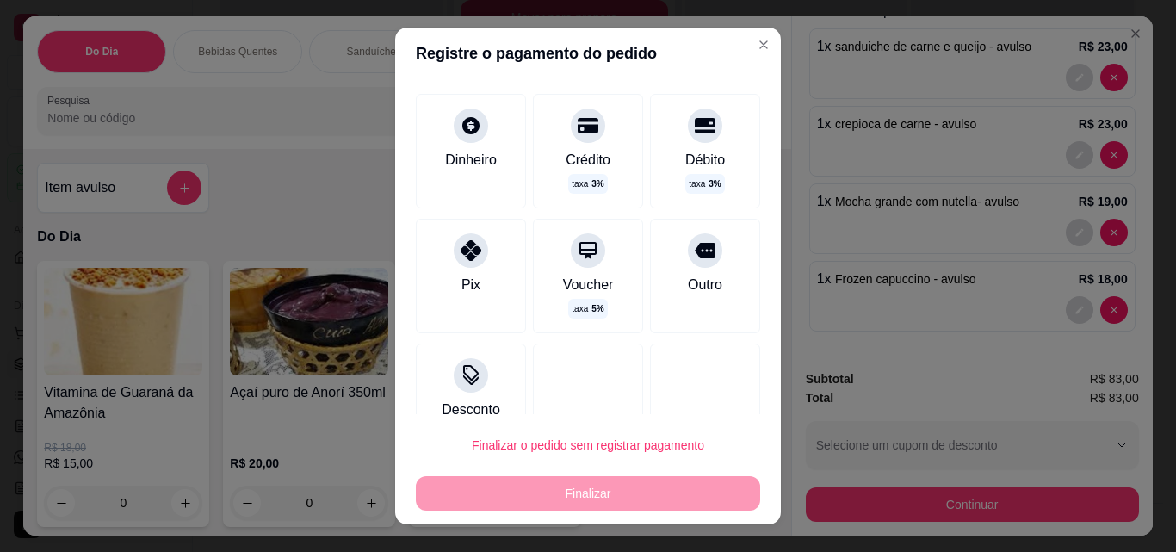
scroll to position [133, 0]
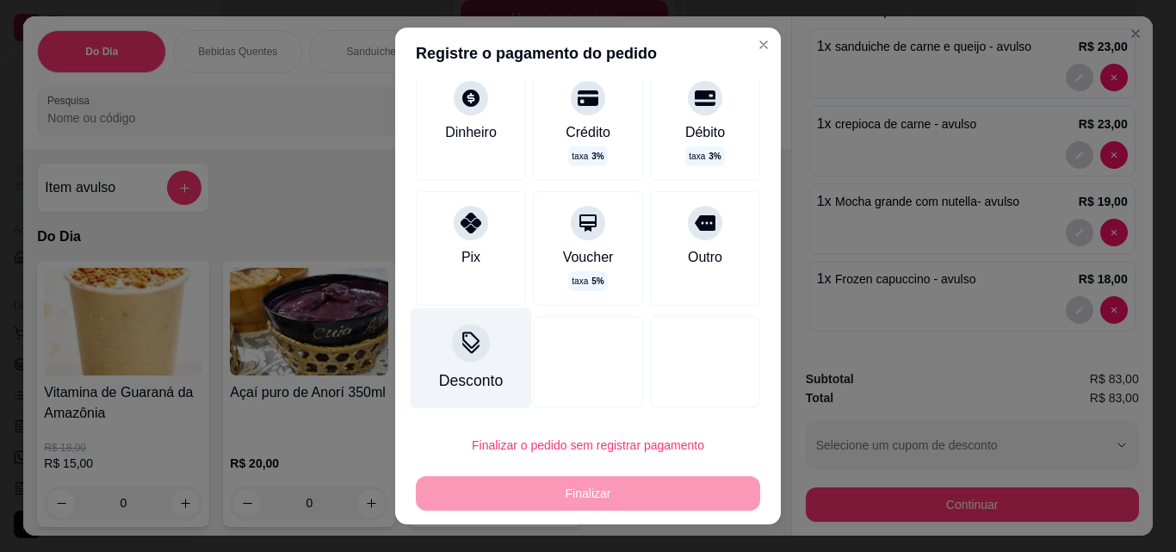
click at [437, 362] on div "Desconto" at bounding box center [471, 358] width 121 height 101
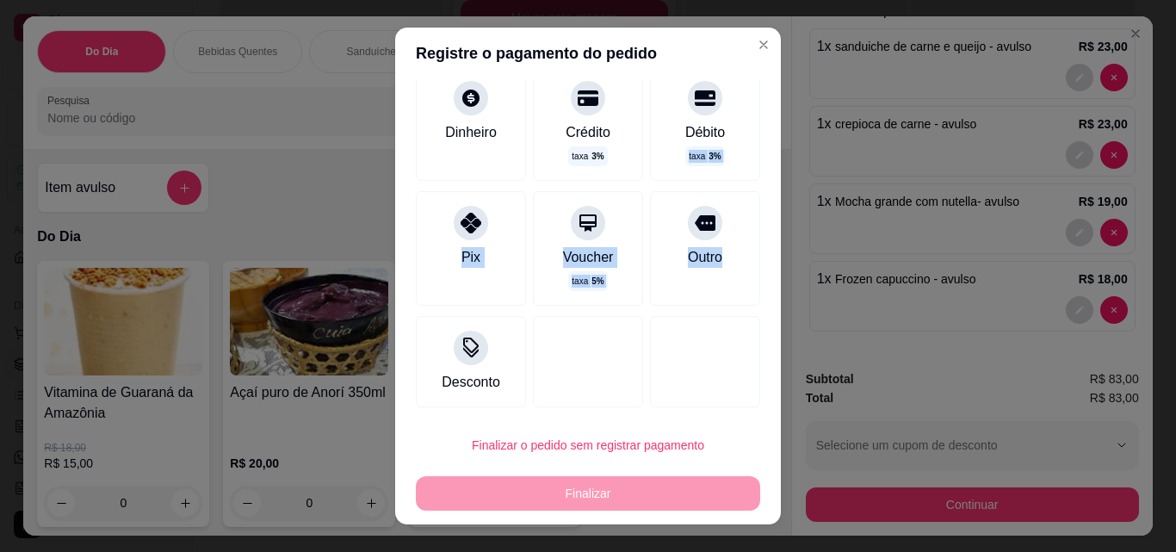
drag, startPoint x: 747, startPoint y: 285, endPoint x: 758, endPoint y: 158, distance: 127.0
click at [758, 158] on div "R$ 78,63 Total do pedido R$ 83,00 Restante a cobrar R$ 78,63 Desconto concedido…" at bounding box center [588, 246] width 386 height 335
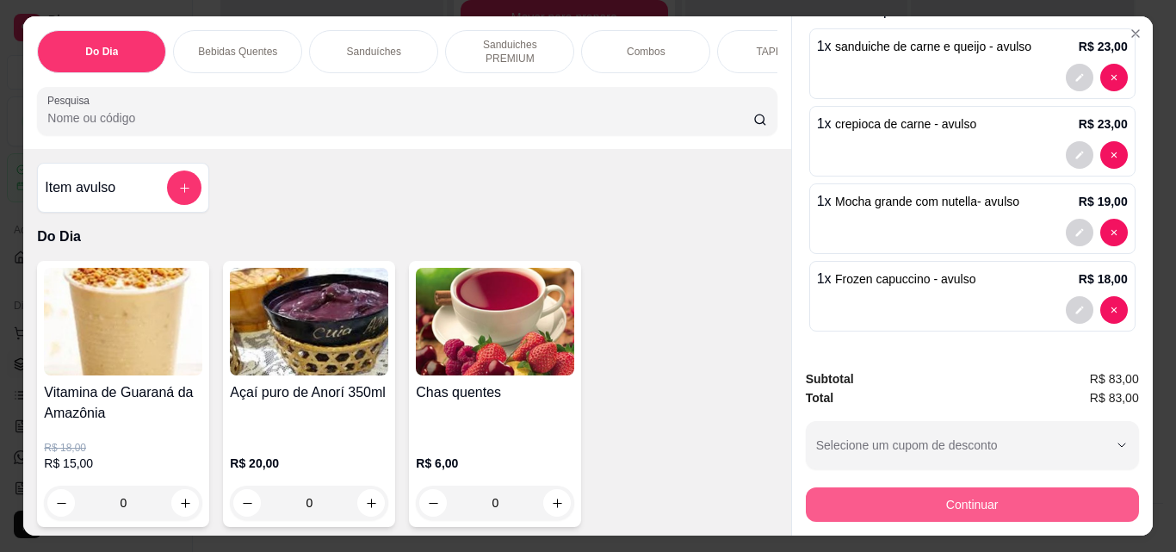
click at [1019, 493] on button "Continuar" at bounding box center [972, 504] width 333 height 34
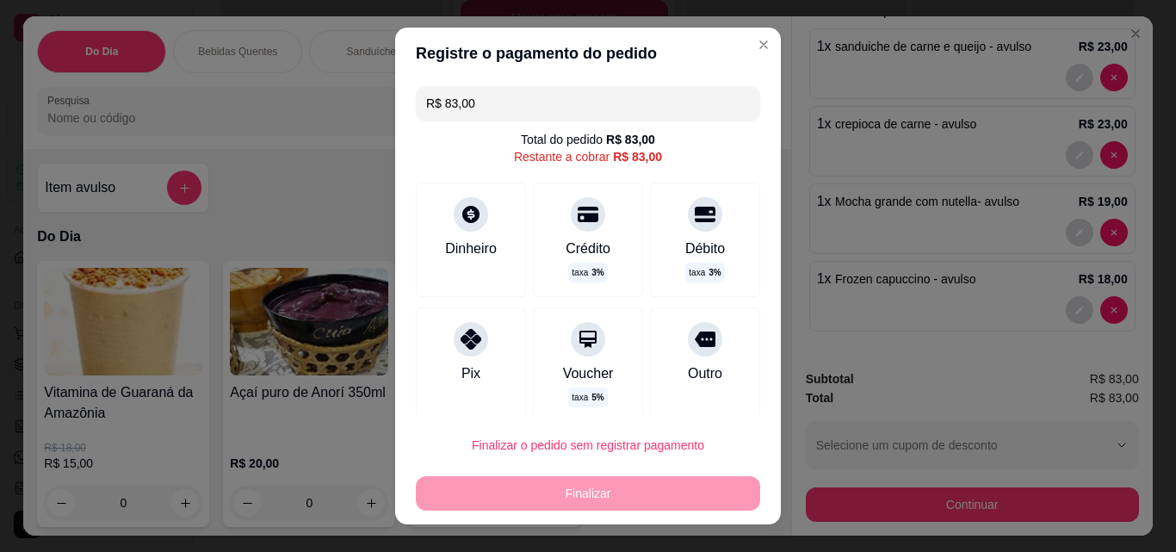
scroll to position [116, 0]
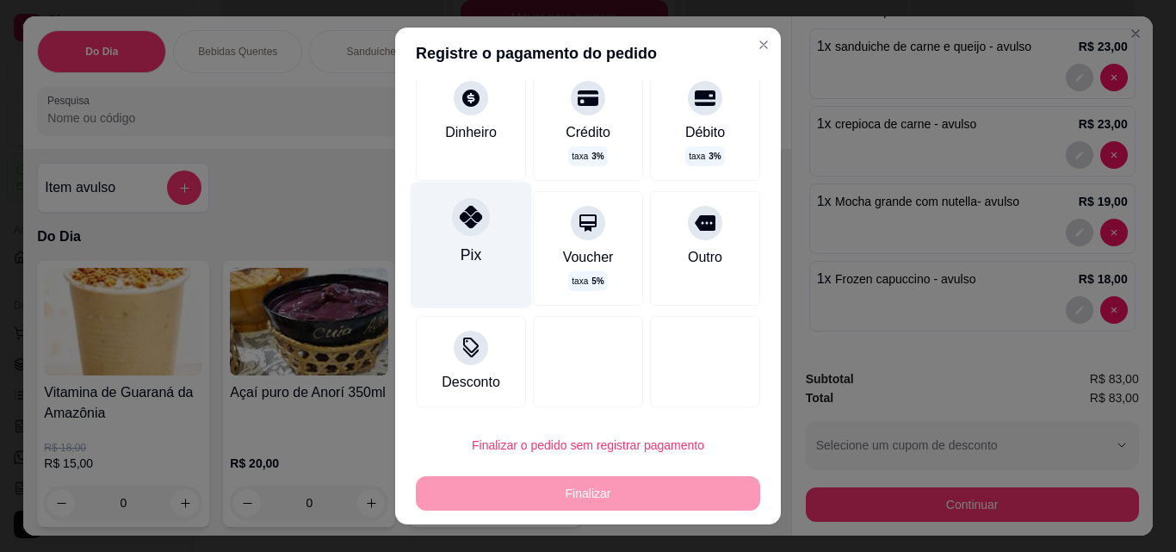
click at [478, 258] on div "Pix" at bounding box center [471, 245] width 121 height 126
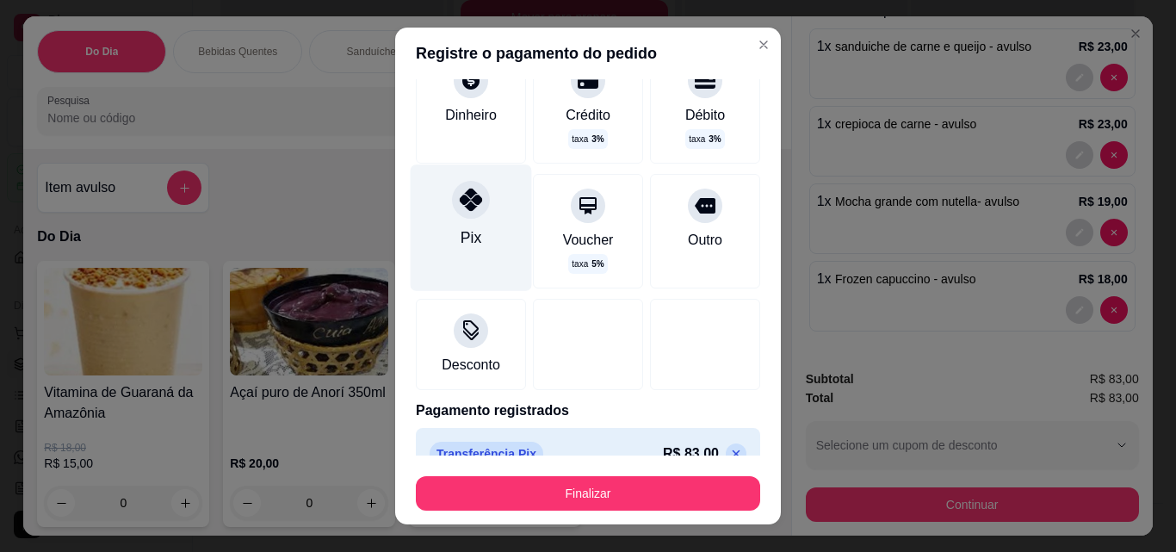
scroll to position [99, 0]
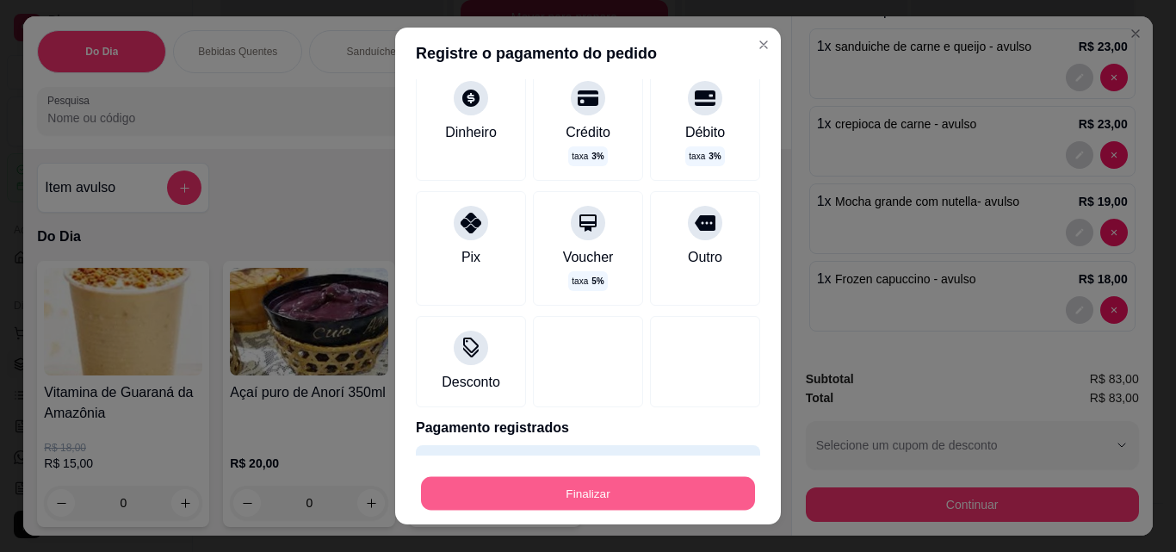
click at [535, 490] on button "Finalizar" at bounding box center [588, 494] width 334 height 34
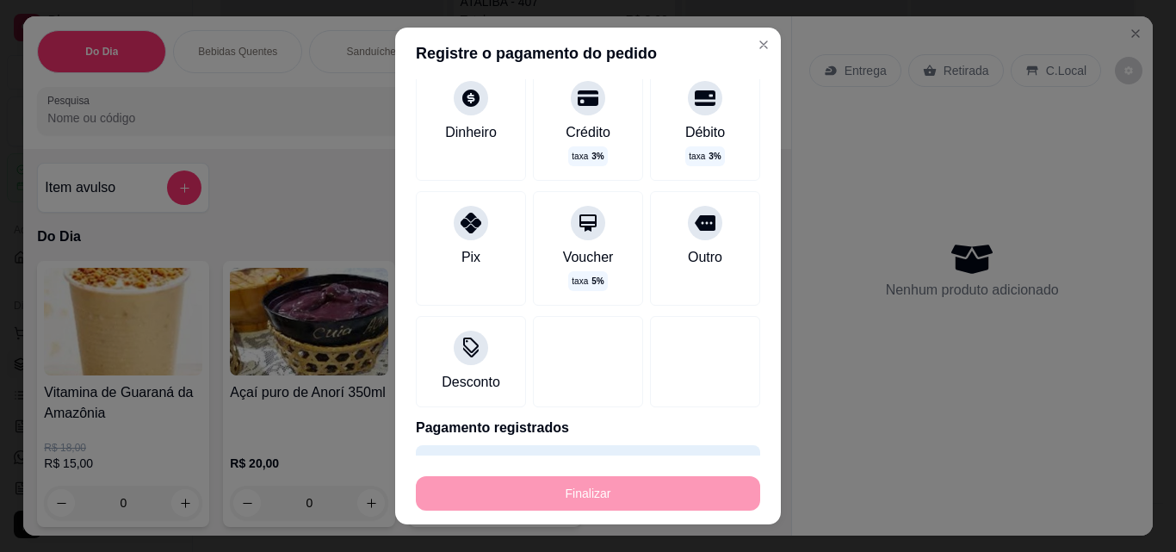
scroll to position [1024, 0]
type input "-R$ 83,00"
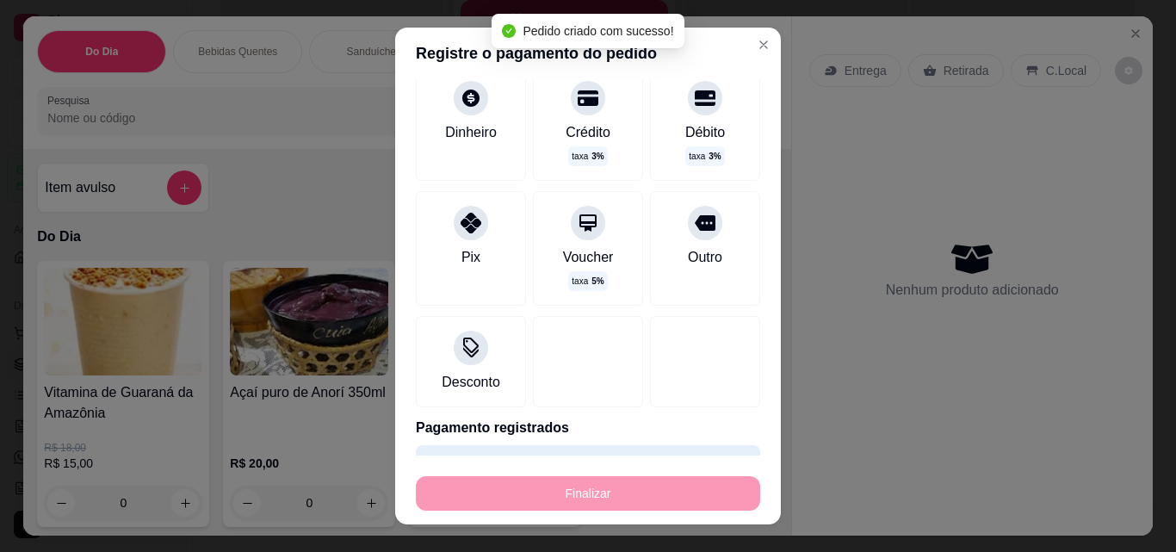
scroll to position [929, 0]
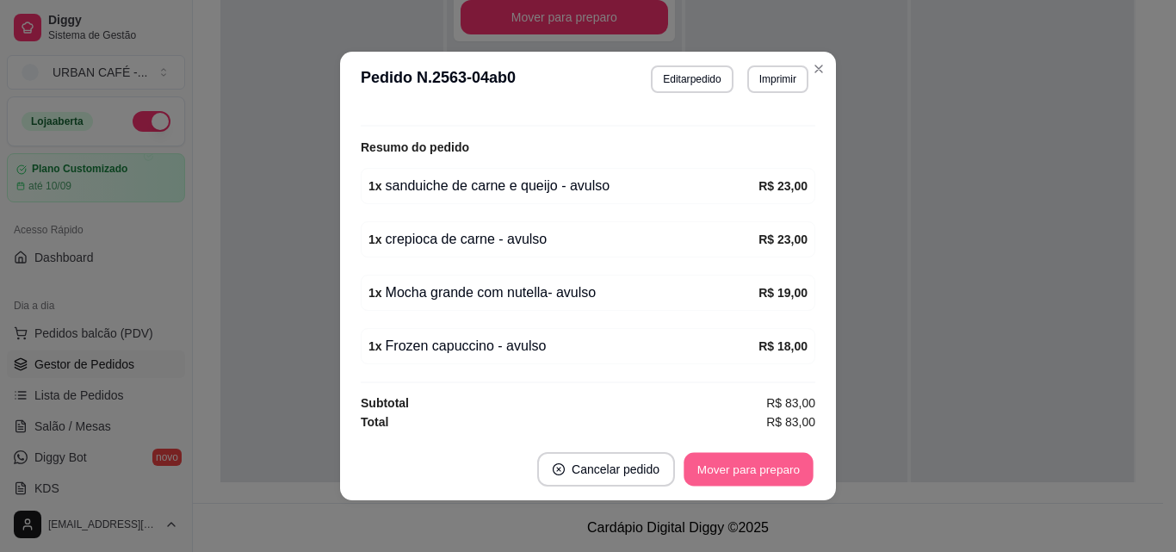
click at [786, 464] on button "Mover para preparo" at bounding box center [747, 470] width 129 height 34
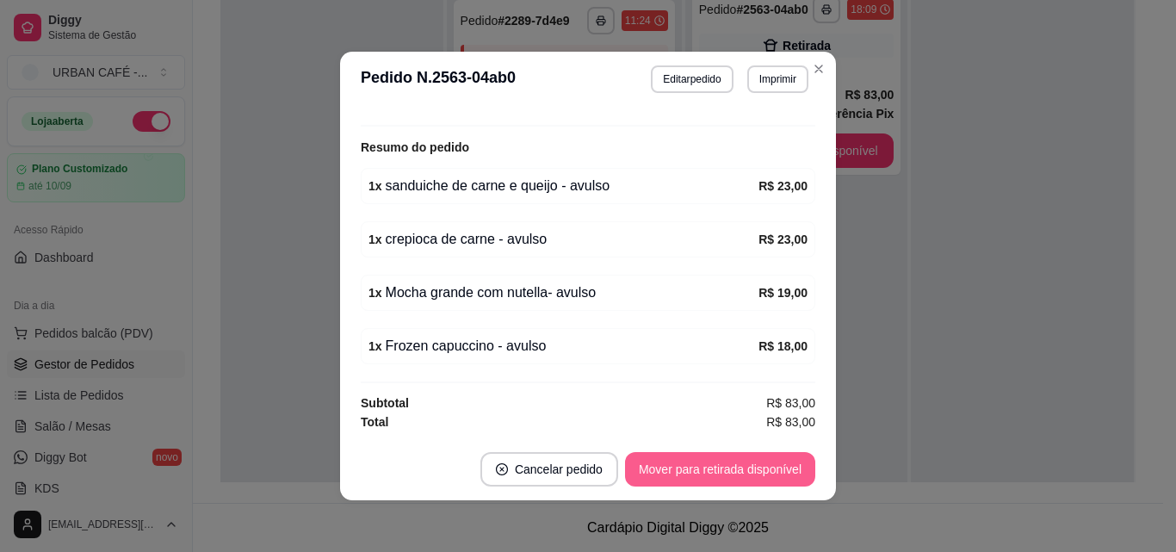
scroll to position [712, 0]
click at [786, 464] on button "Mover para retirada disponível" at bounding box center [720, 469] width 190 height 34
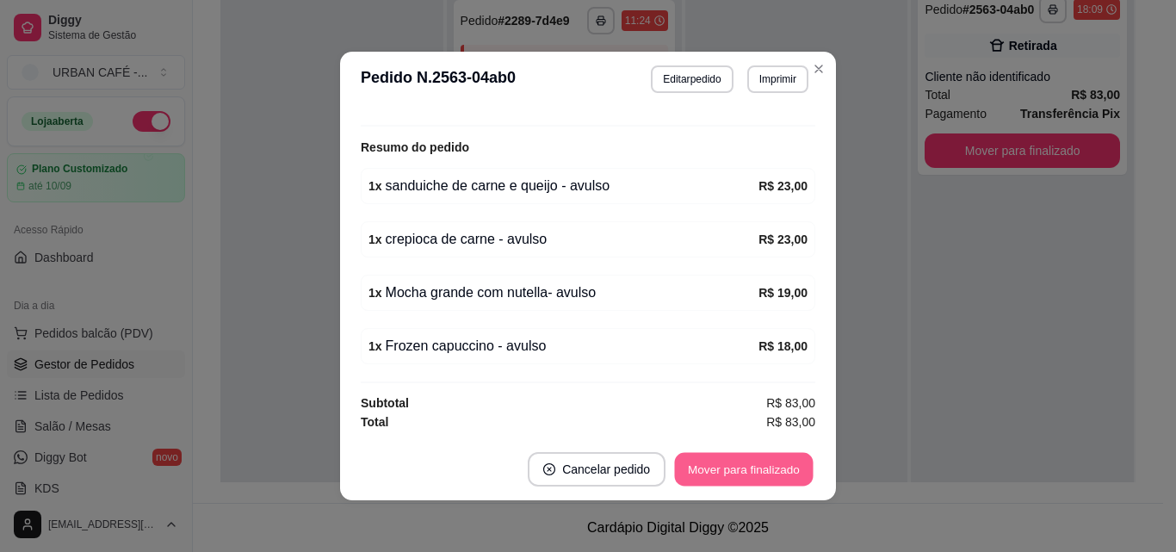
click at [786, 464] on button "Mover para finalizado" at bounding box center [744, 470] width 139 height 34
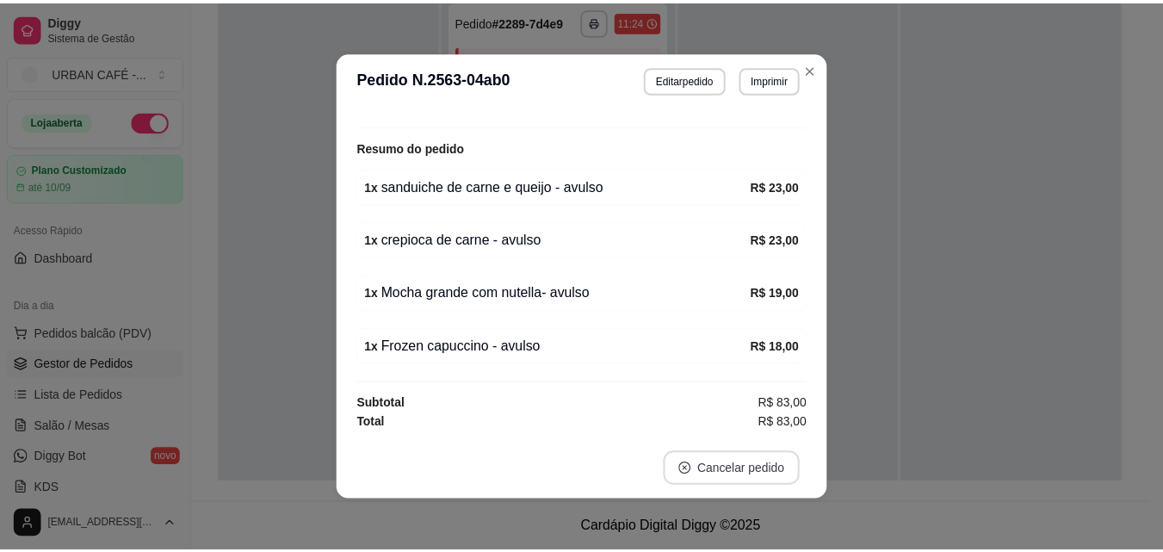
scroll to position [235, 0]
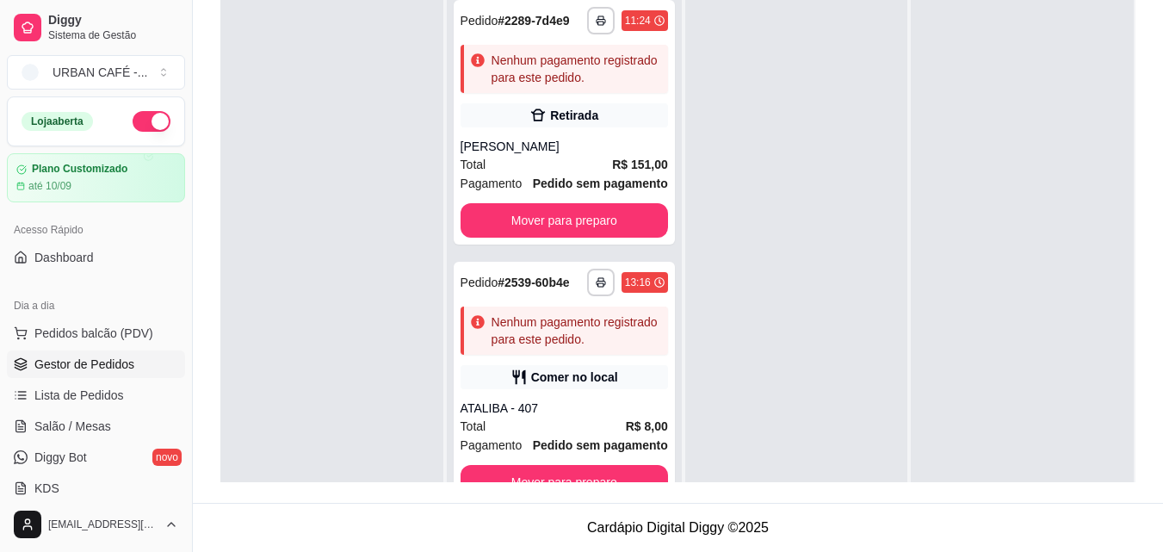
drag, startPoint x: 671, startPoint y: 301, endPoint x: 658, endPoint y: 301, distance: 12.9
click at [658, 301] on div "**********" at bounding box center [566, 206] width 238 height 552
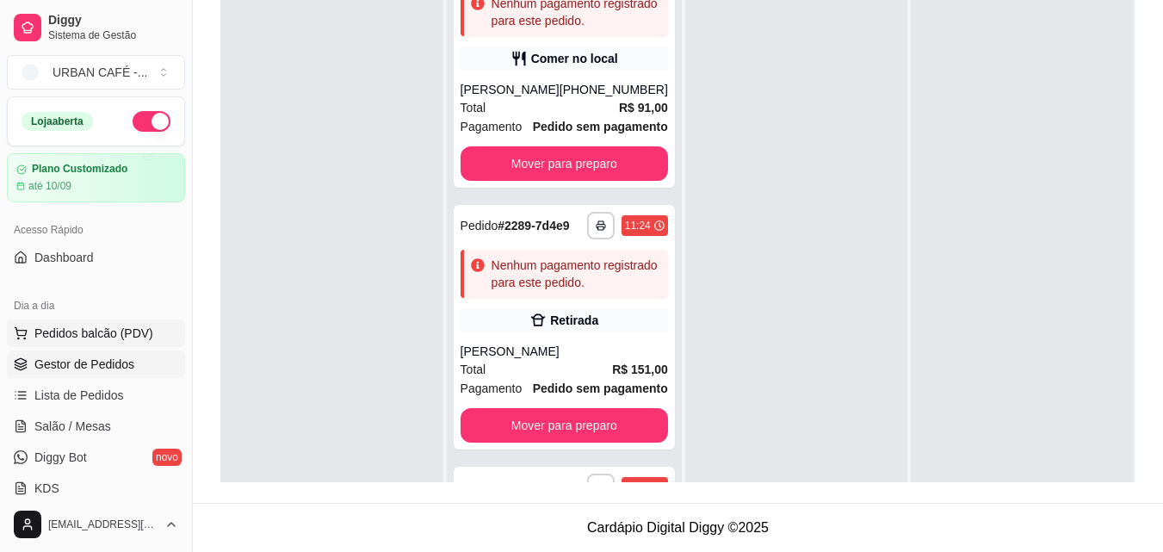
click at [84, 333] on span "Pedidos balcão (PDV)" at bounding box center [93, 333] width 119 height 17
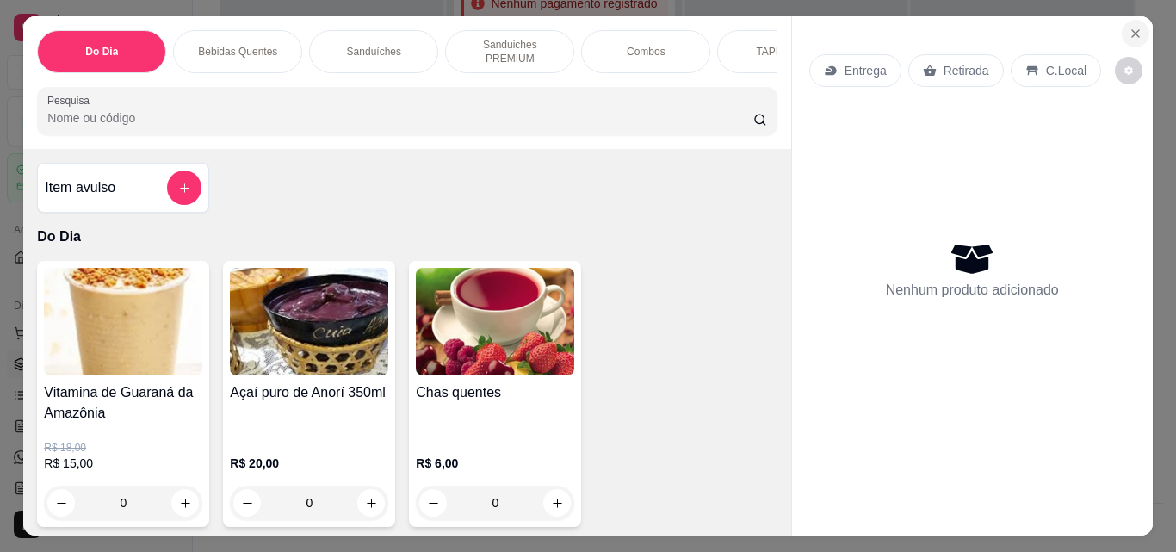
click at [1132, 30] on icon "Close" at bounding box center [1135, 33] width 7 height 7
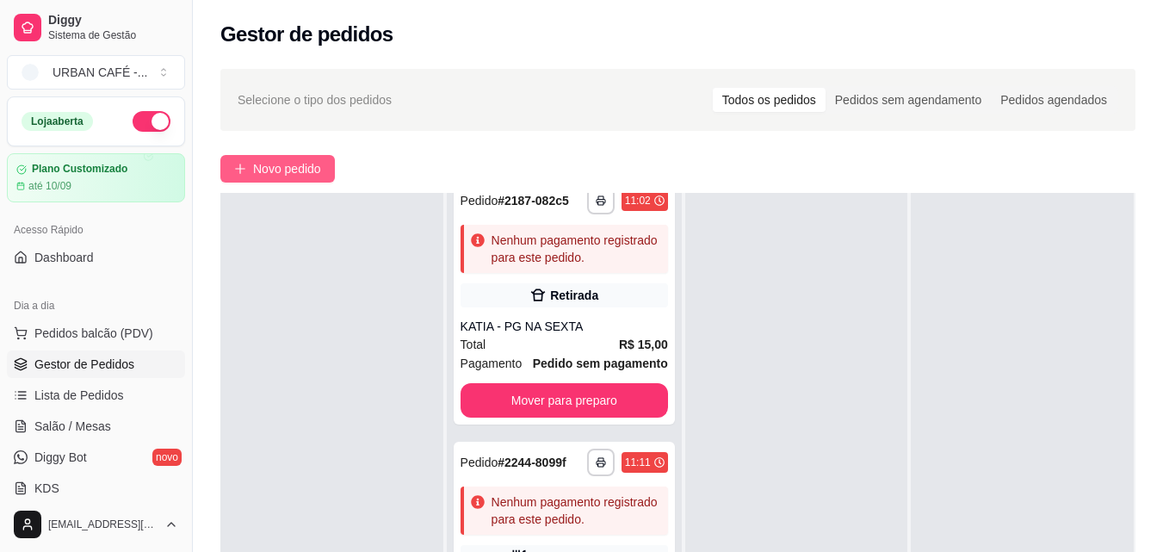
click at [287, 167] on span "Novo pedido" at bounding box center [287, 168] width 68 height 19
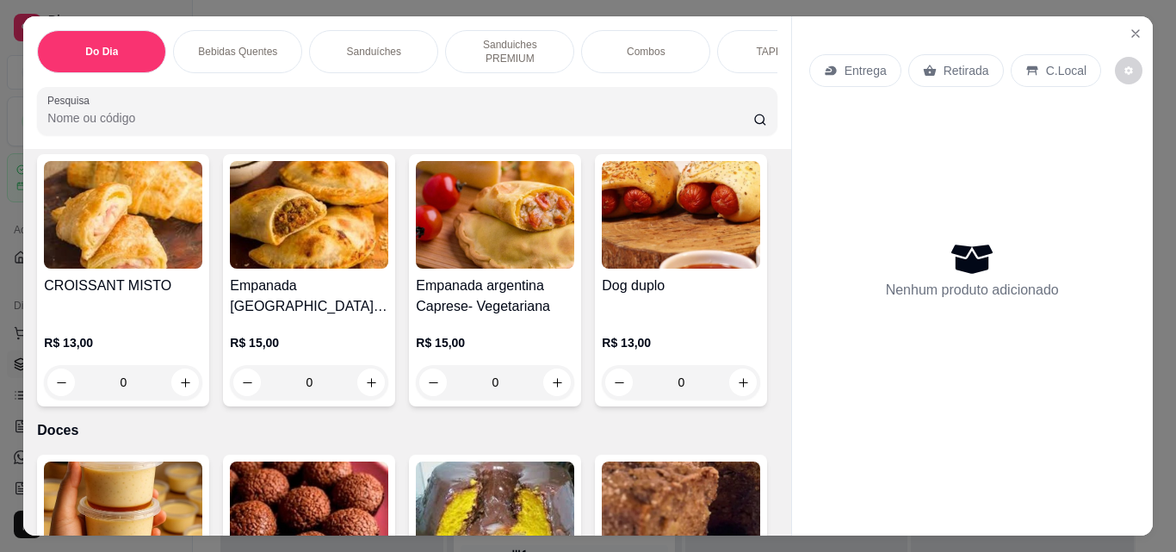
scroll to position [6106, 0]
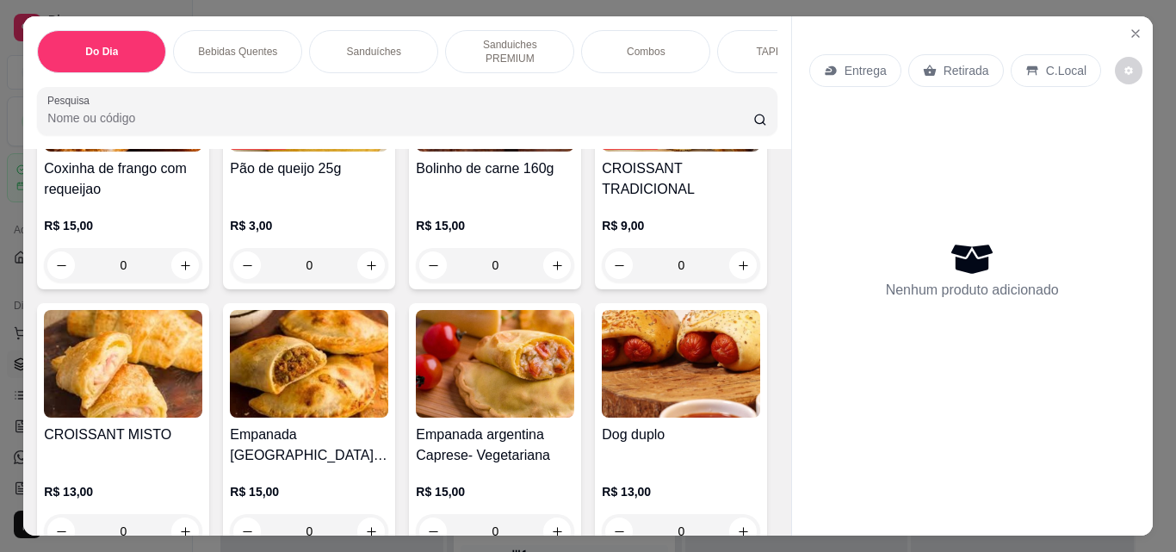
type input "1"
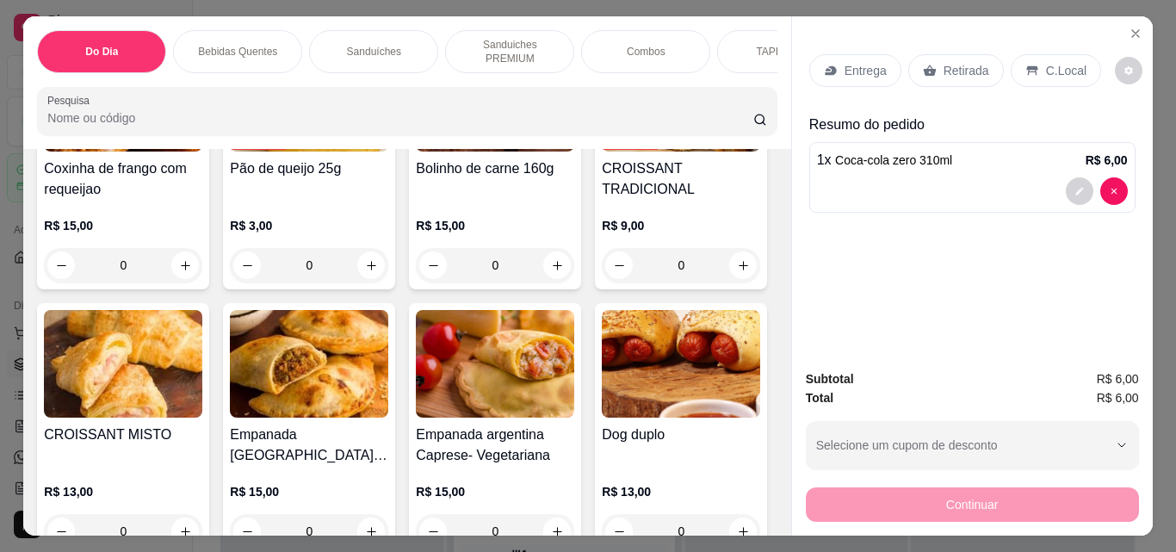
click at [974, 64] on p "Retirada" at bounding box center [966, 70] width 46 height 17
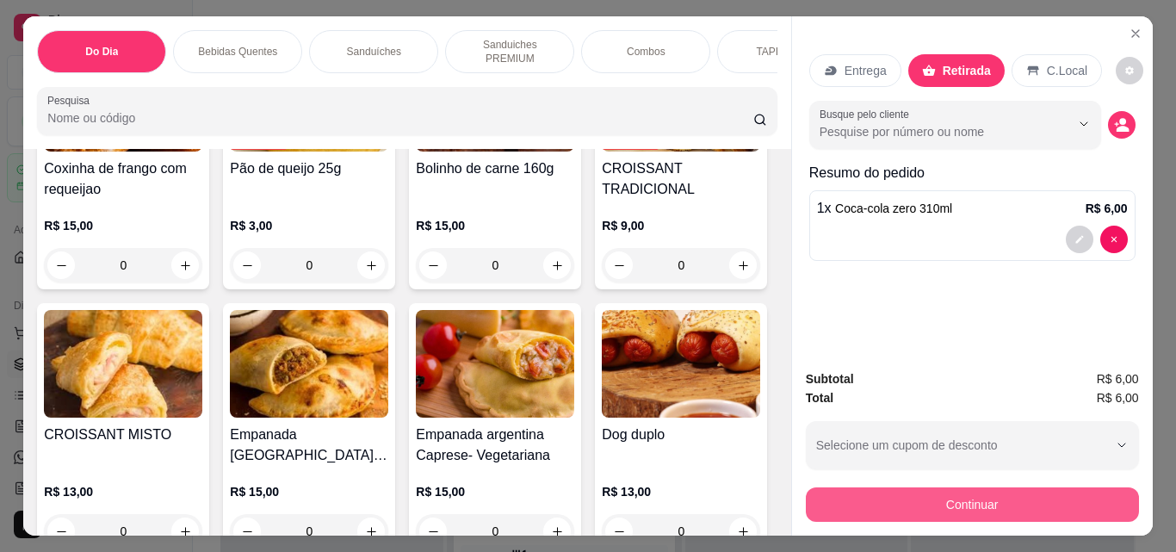
click at [978, 498] on button "Continuar" at bounding box center [972, 504] width 333 height 34
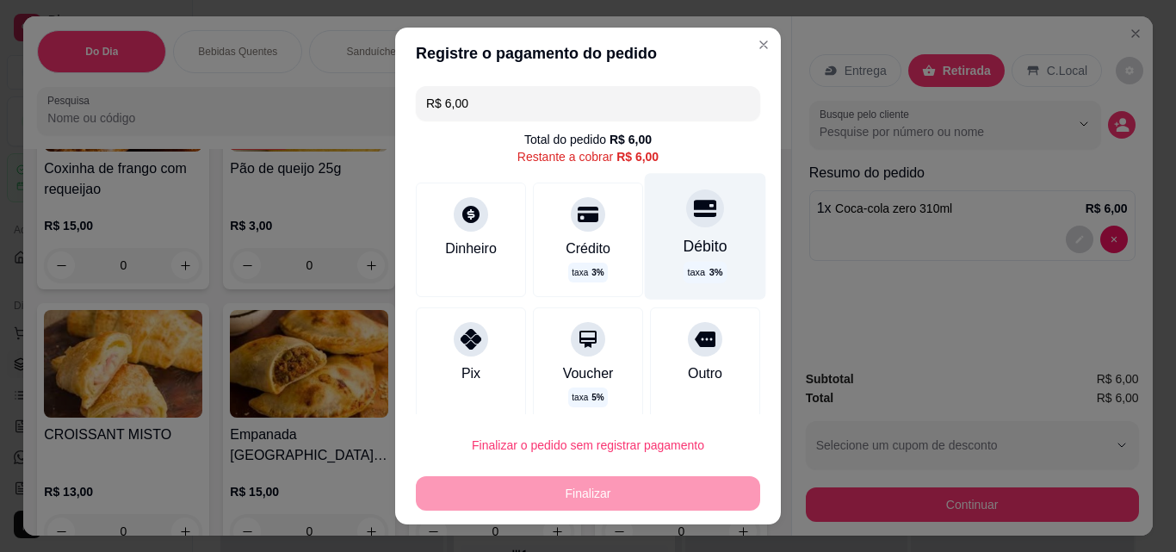
click at [685, 236] on div "Débito" at bounding box center [705, 246] width 44 height 22
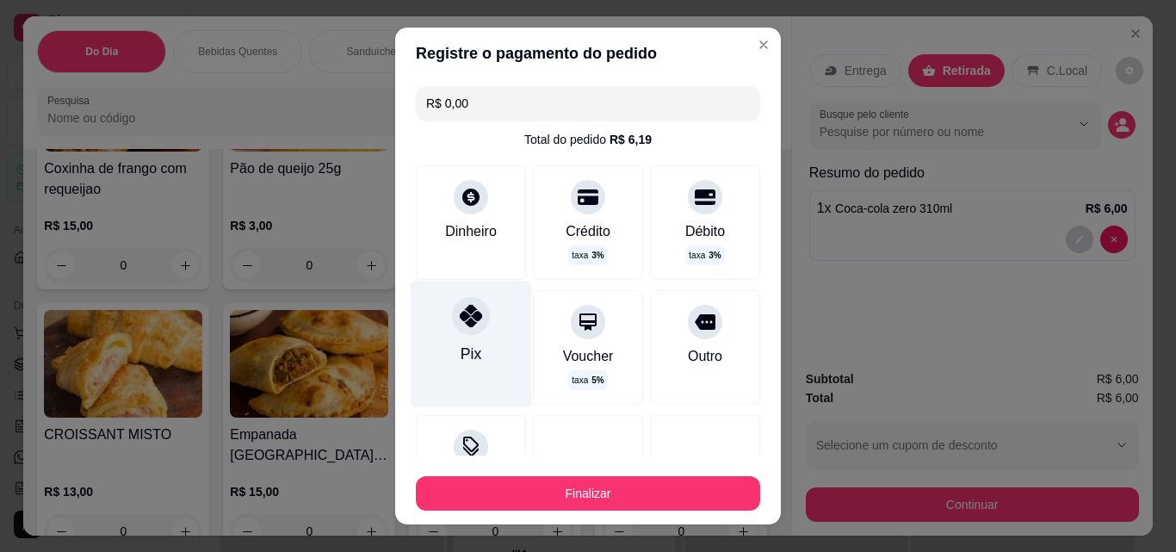
click at [440, 328] on div "Pix" at bounding box center [471, 344] width 121 height 126
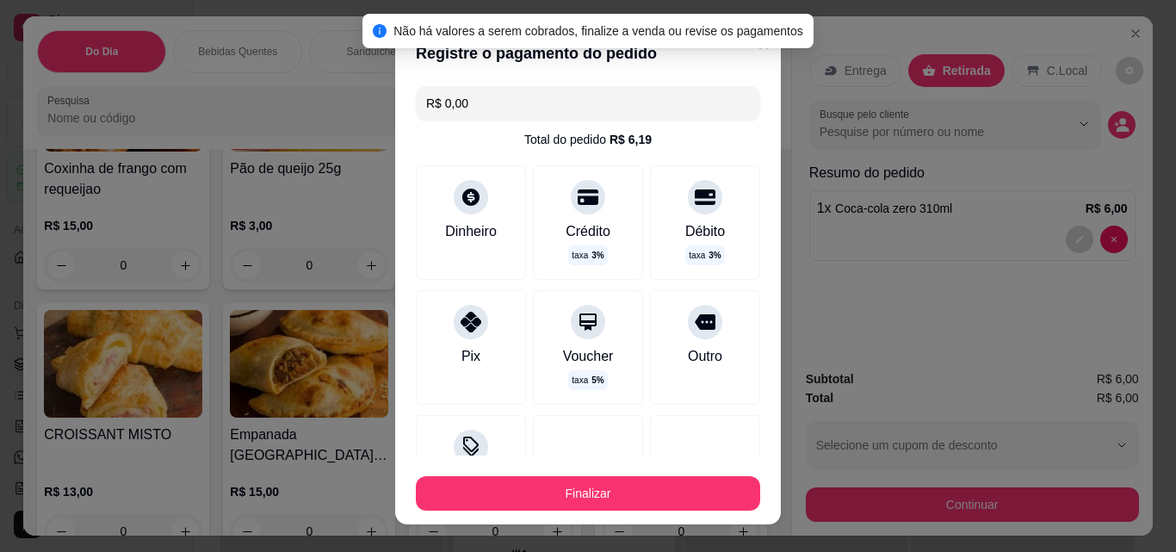
scroll to position [147, 0]
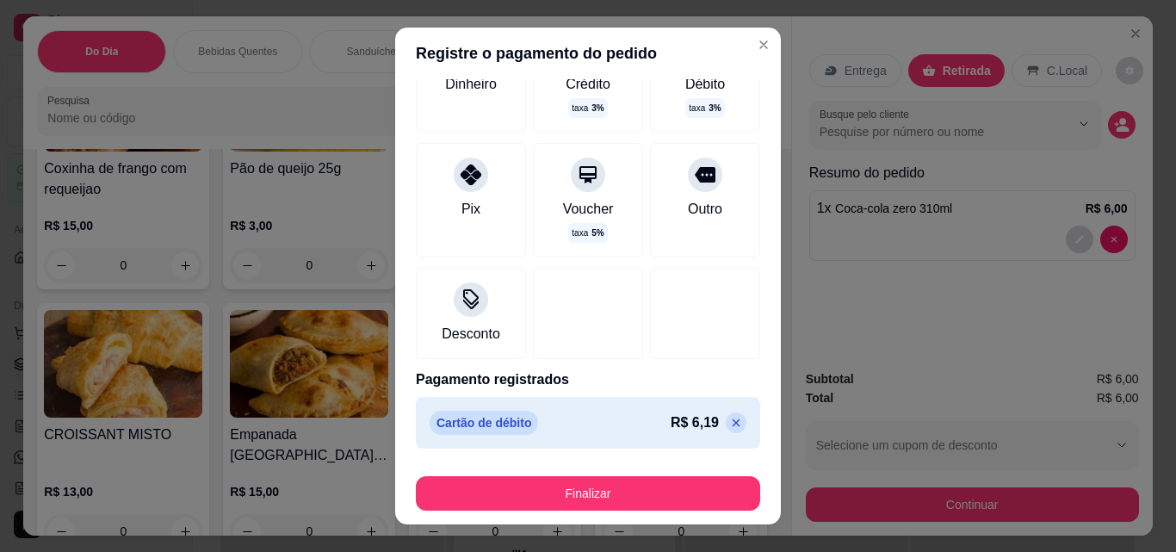
click at [729, 420] on icon at bounding box center [736, 423] width 14 height 14
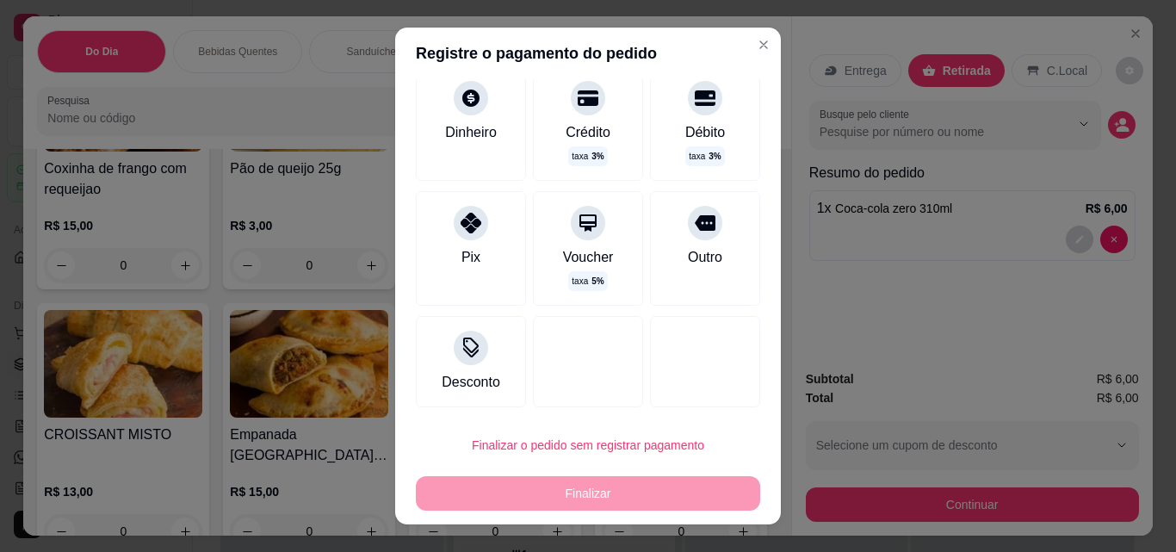
scroll to position [116, 0]
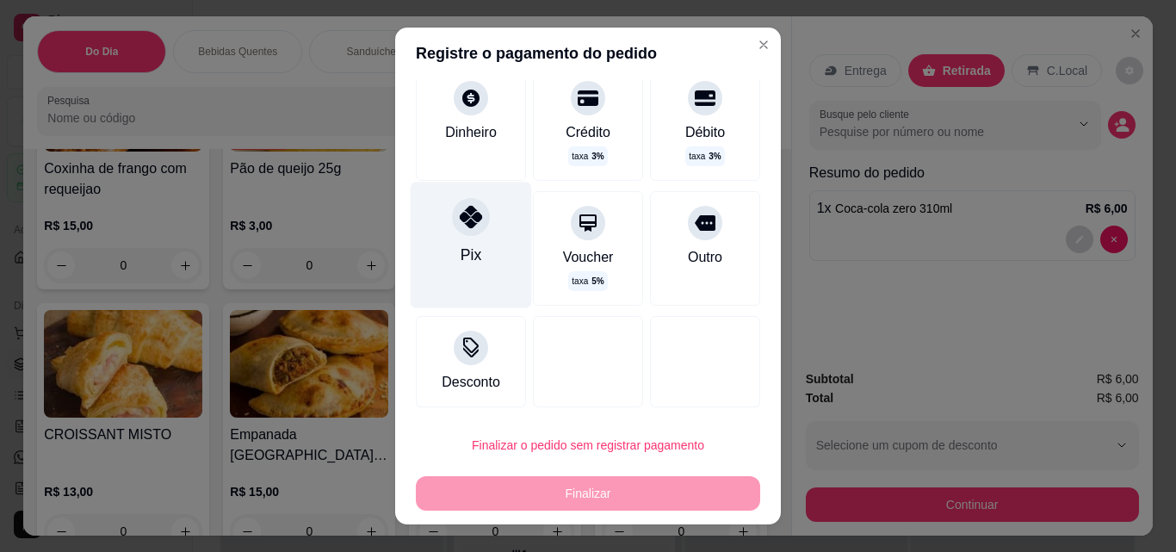
click at [461, 251] on div "Pix" at bounding box center [471, 255] width 21 height 22
type input "R$ 0,00"
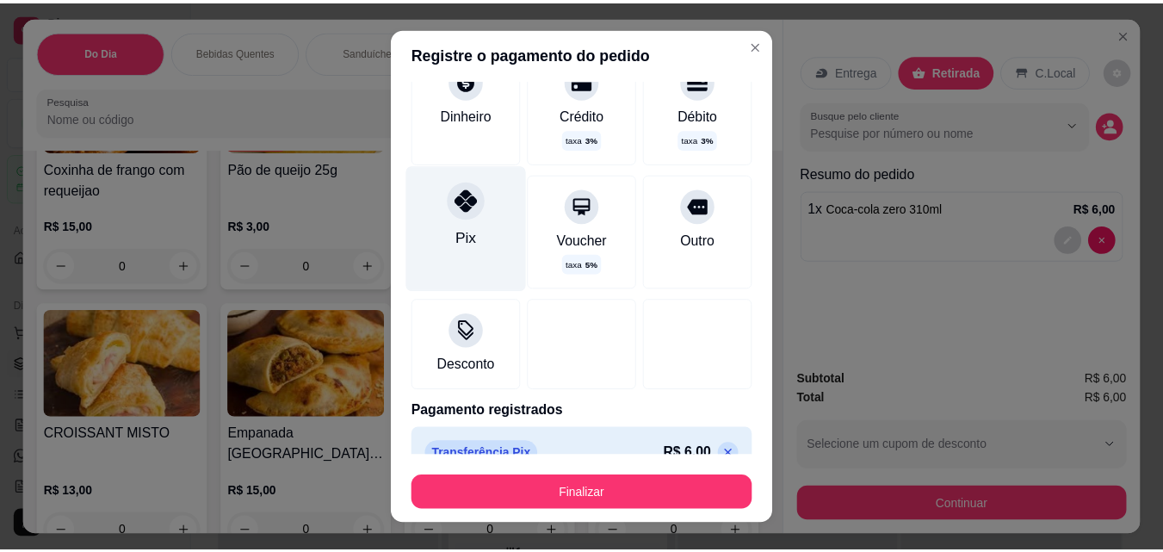
scroll to position [147, 0]
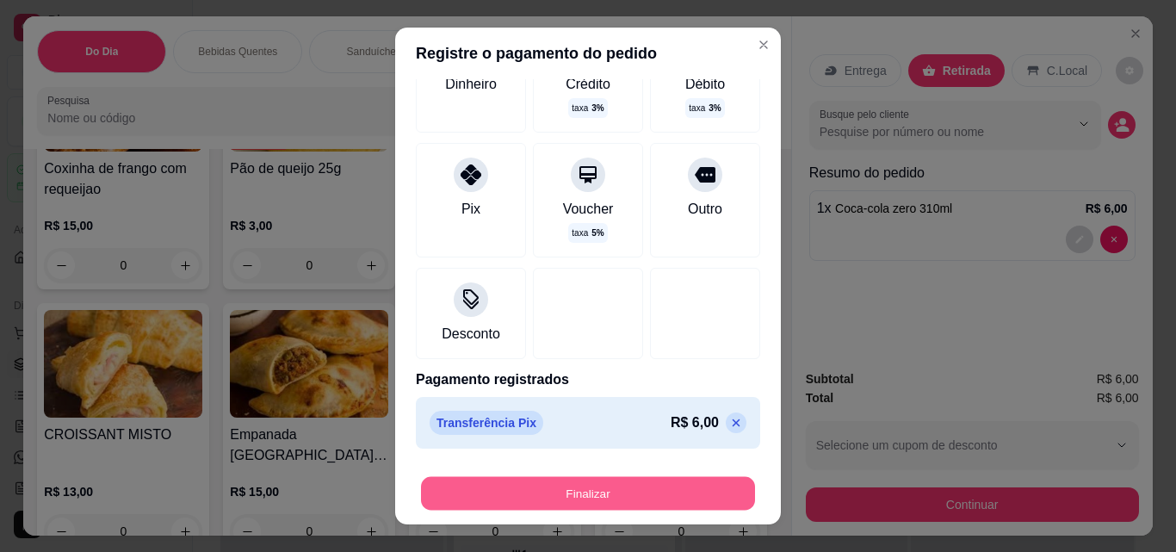
click at [569, 484] on button "Finalizar" at bounding box center [588, 494] width 334 height 34
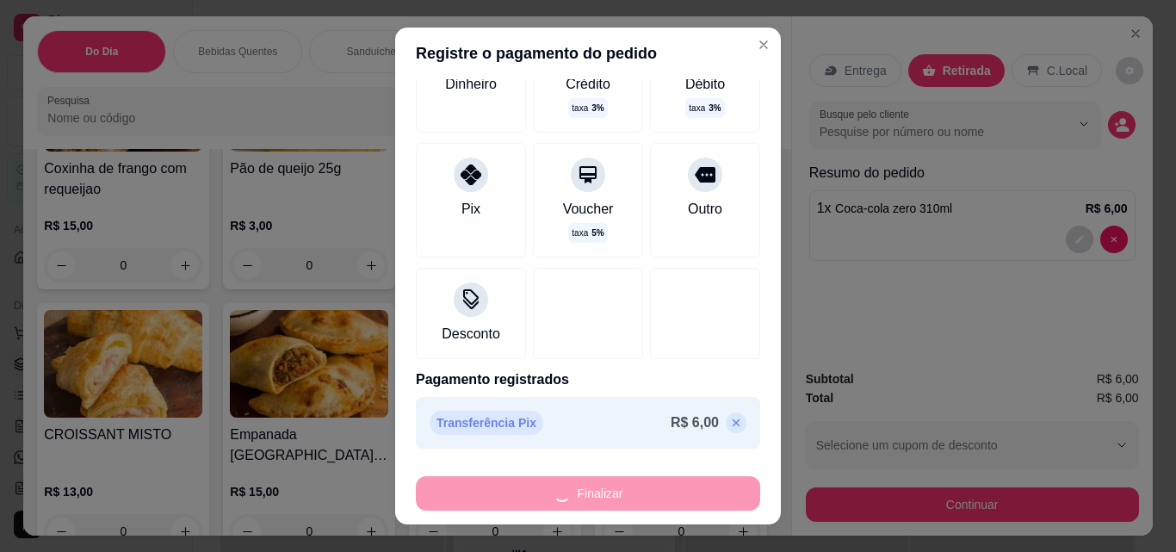
type input "0"
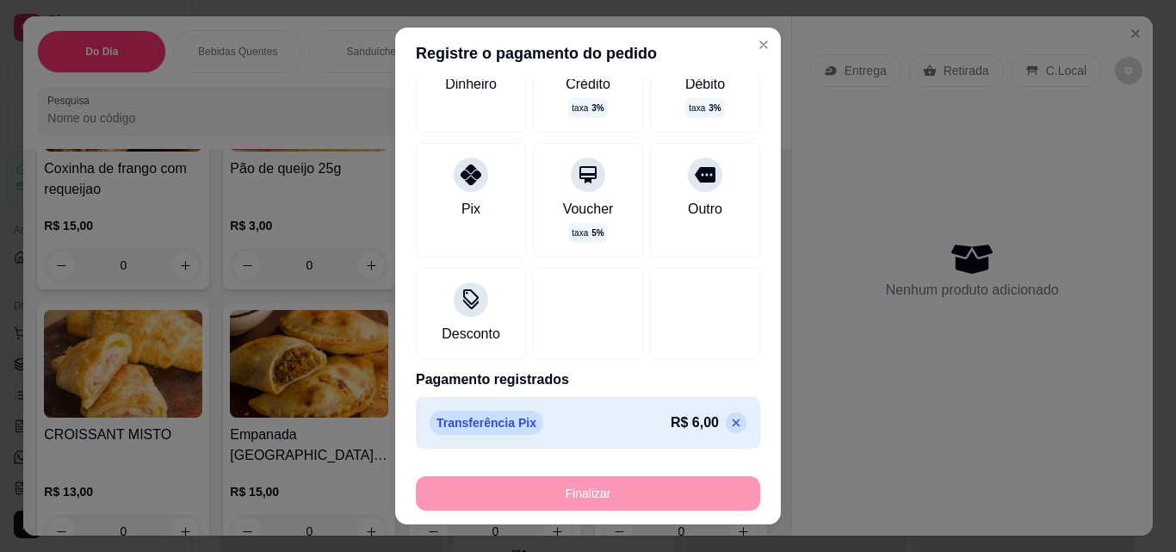
type input "-R$ 6,00"
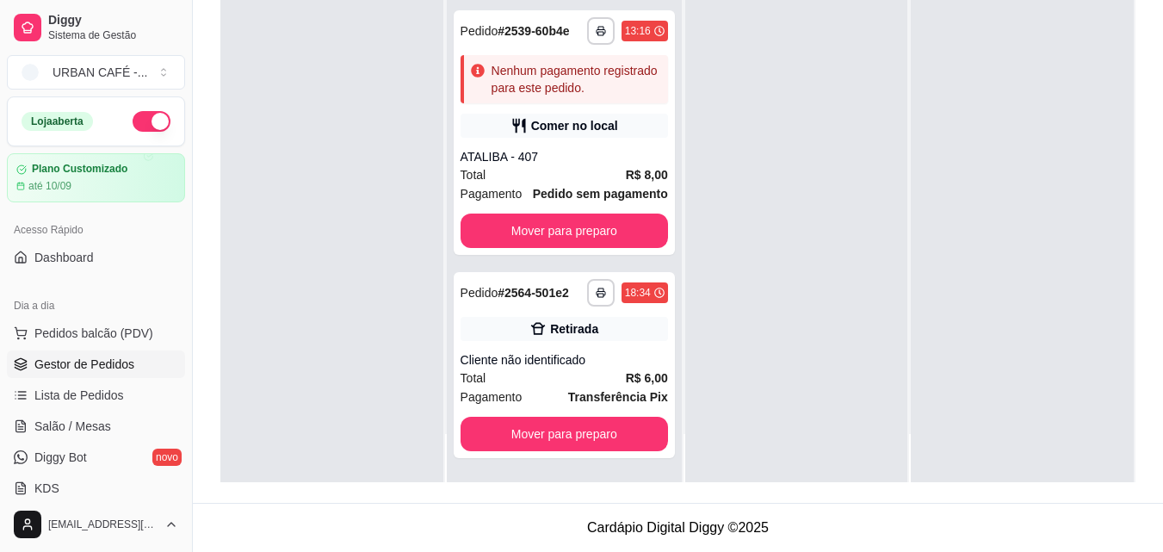
scroll to position [929, 0]
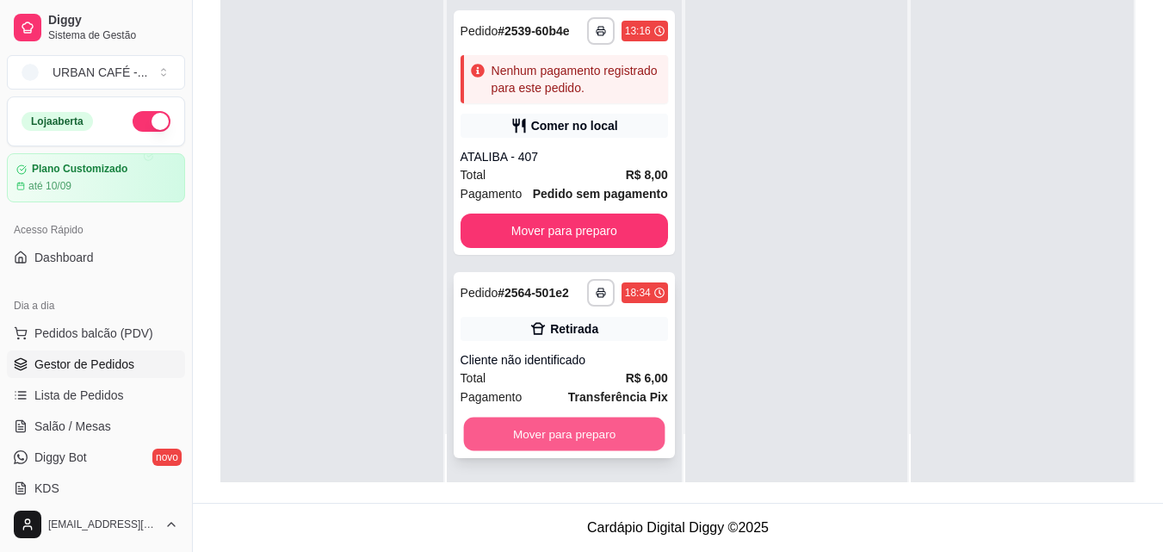
click at [626, 444] on button "Mover para preparo" at bounding box center [563, 434] width 201 height 34
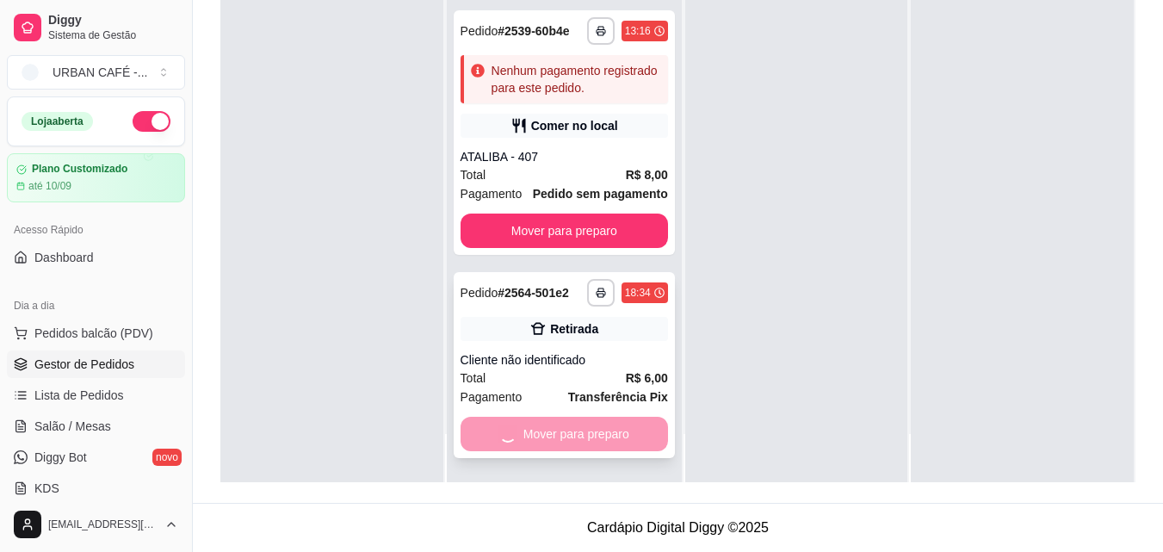
scroll to position [712, 0]
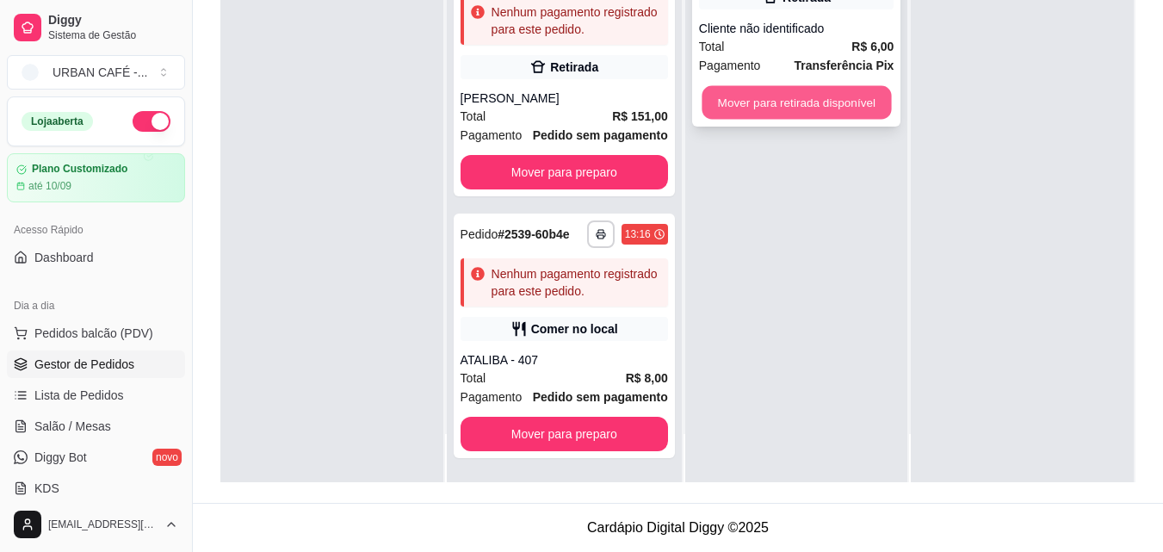
click at [758, 103] on button "Mover para retirada disponível" at bounding box center [796, 103] width 189 height 34
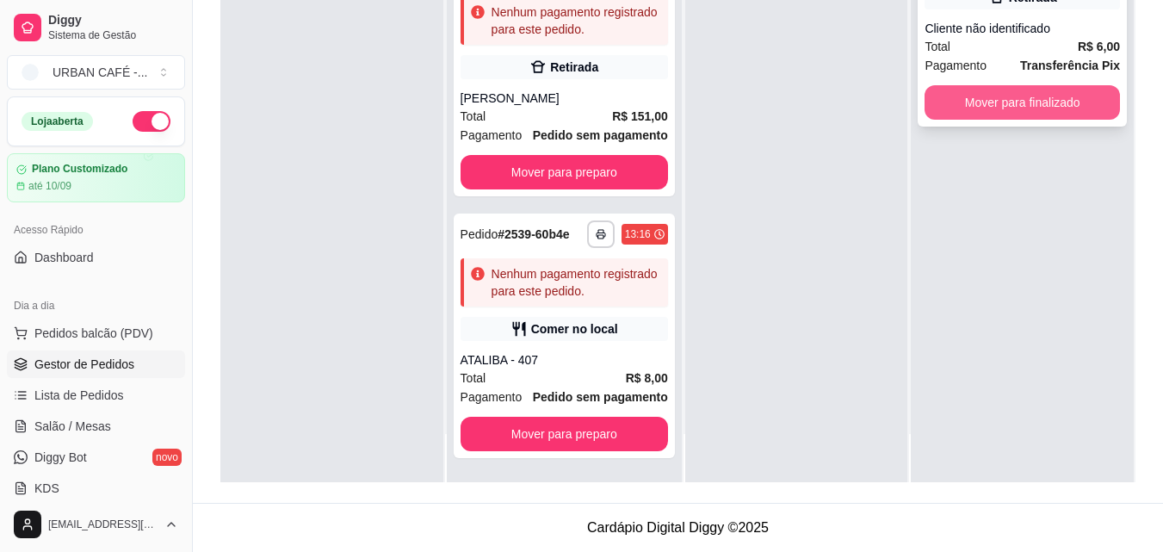
click at [1097, 87] on button "Mover para finalizado" at bounding box center [1022, 102] width 195 height 34
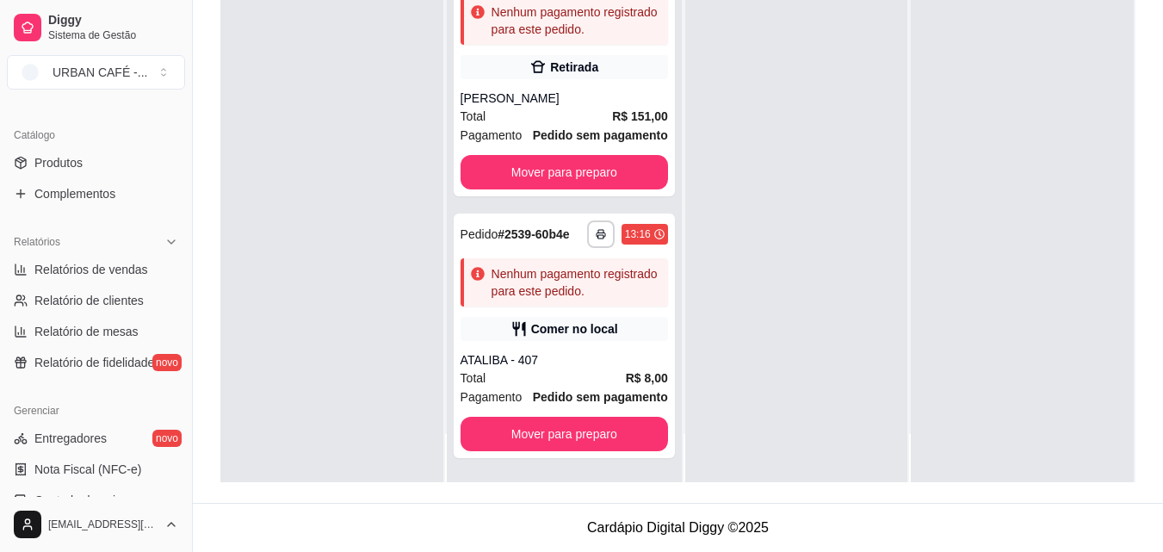
scroll to position [403, 0]
click at [122, 272] on span "Relatórios de vendas" at bounding box center [91, 267] width 114 height 17
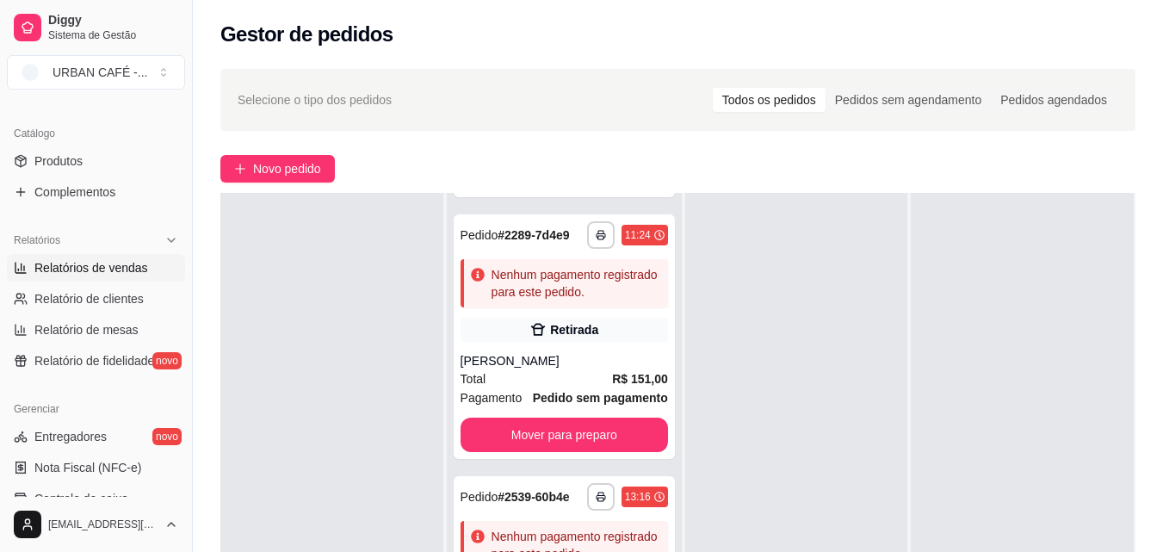
select select "ALL"
select select "0"
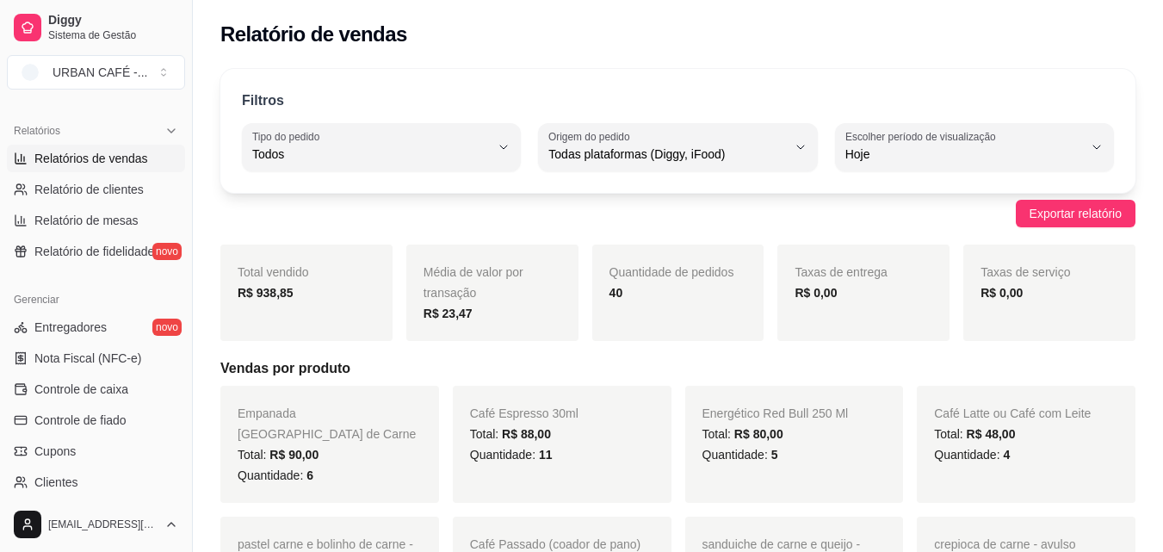
scroll to position [514, 0]
click at [71, 388] on span "Controle de caixa" at bounding box center [81, 387] width 94 height 17
click at [100, 387] on span "Controle de caixa" at bounding box center [81, 387] width 94 height 17
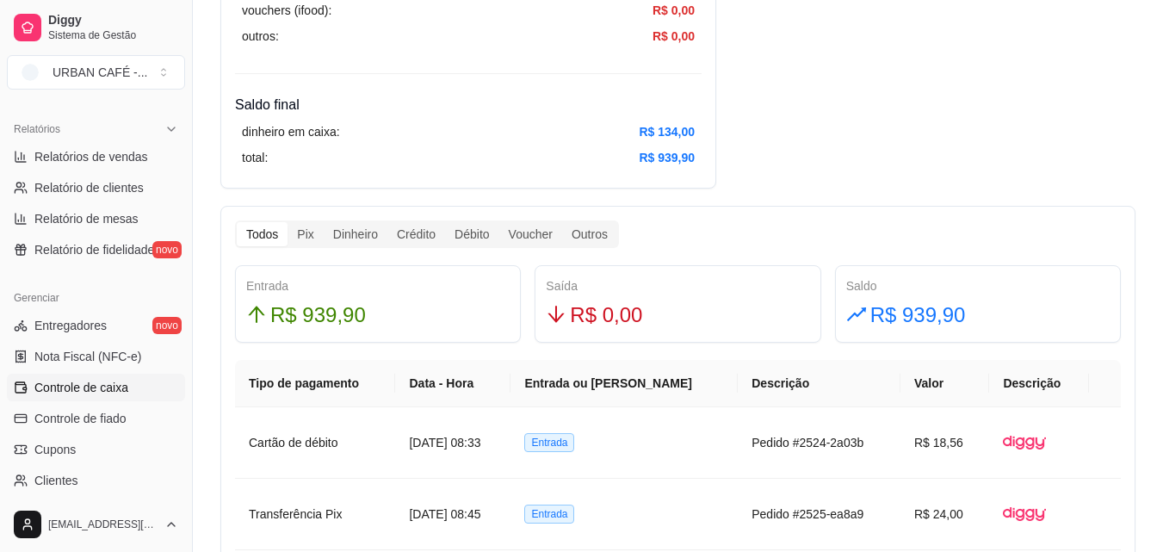
scroll to position [819, 0]
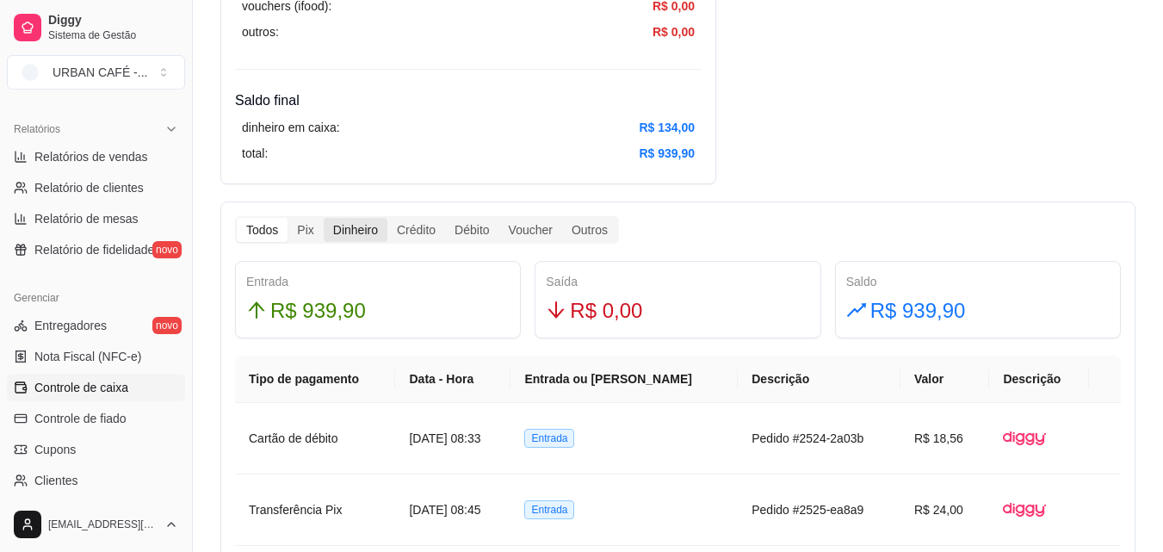
click at [356, 232] on div "Dinheiro" at bounding box center [356, 230] width 64 height 24
click at [324, 218] on input "Dinheiro" at bounding box center [324, 218] width 0 height 0
click at [841, 242] on div "Todos Pix Dinheiro Crédito Débito Voucher Outros Entrada R$ 54,00 Saída R$ 0,00…" at bounding box center [677, 551] width 915 height 700
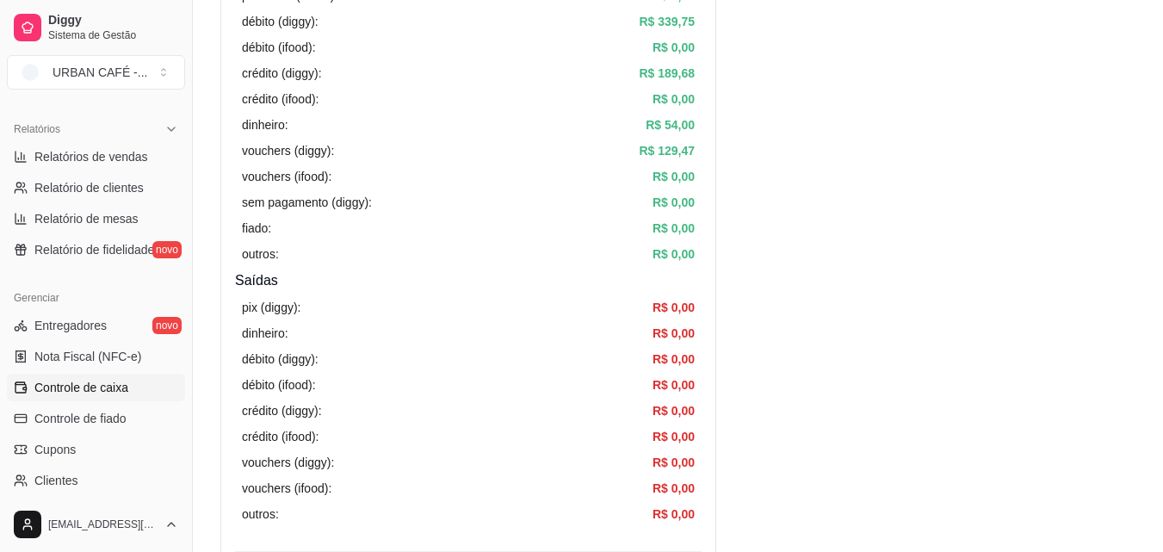
scroll to position [0, 0]
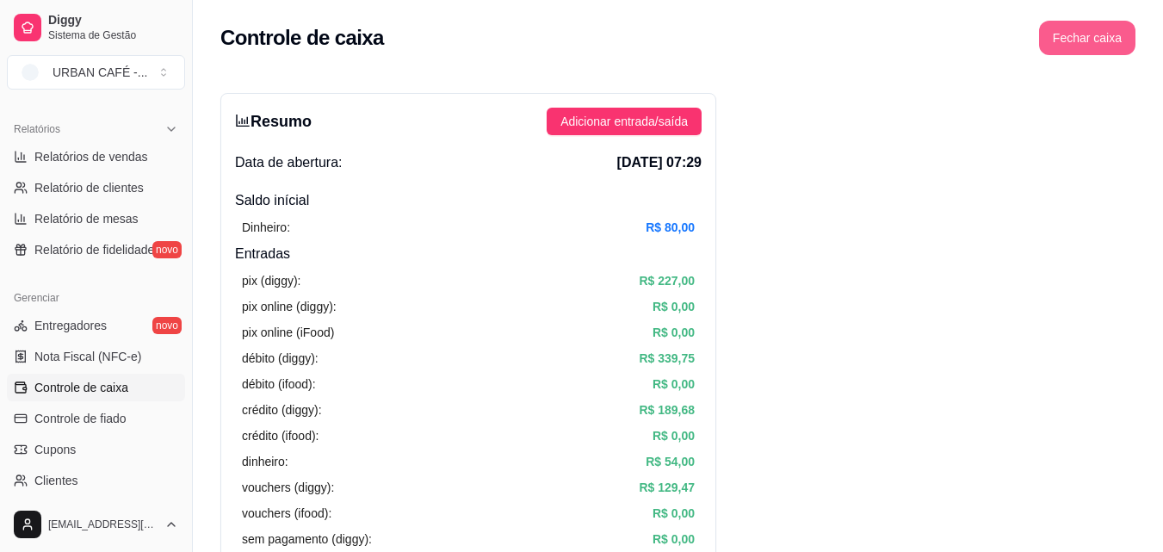
click at [1093, 35] on button "Fechar caixa" at bounding box center [1087, 38] width 96 height 34
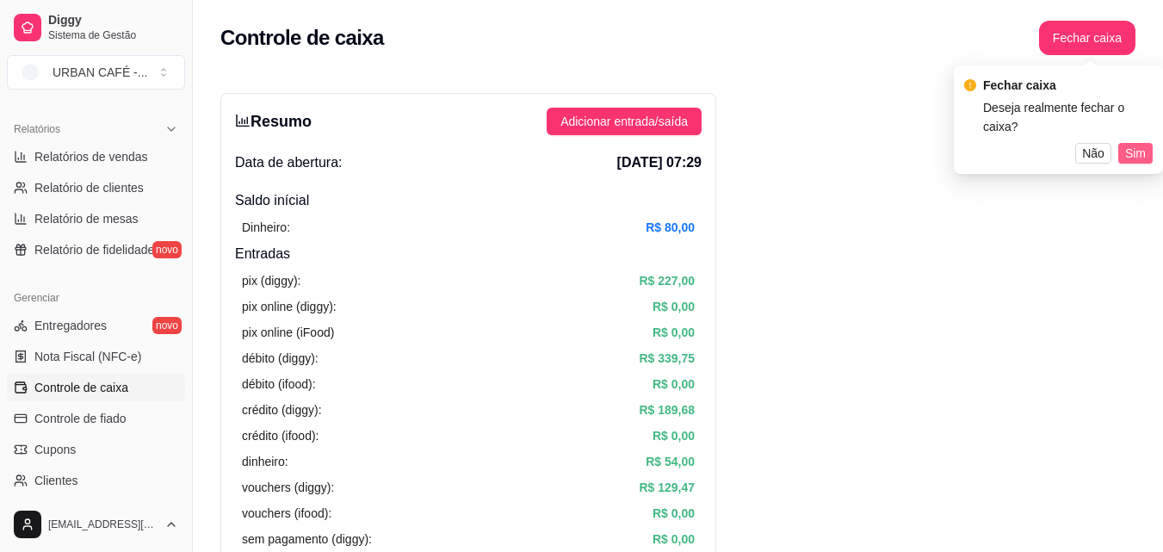
click at [1135, 144] on span "Sim" at bounding box center [1135, 153] width 21 height 19
